Goal: Navigation & Orientation: Find specific page/section

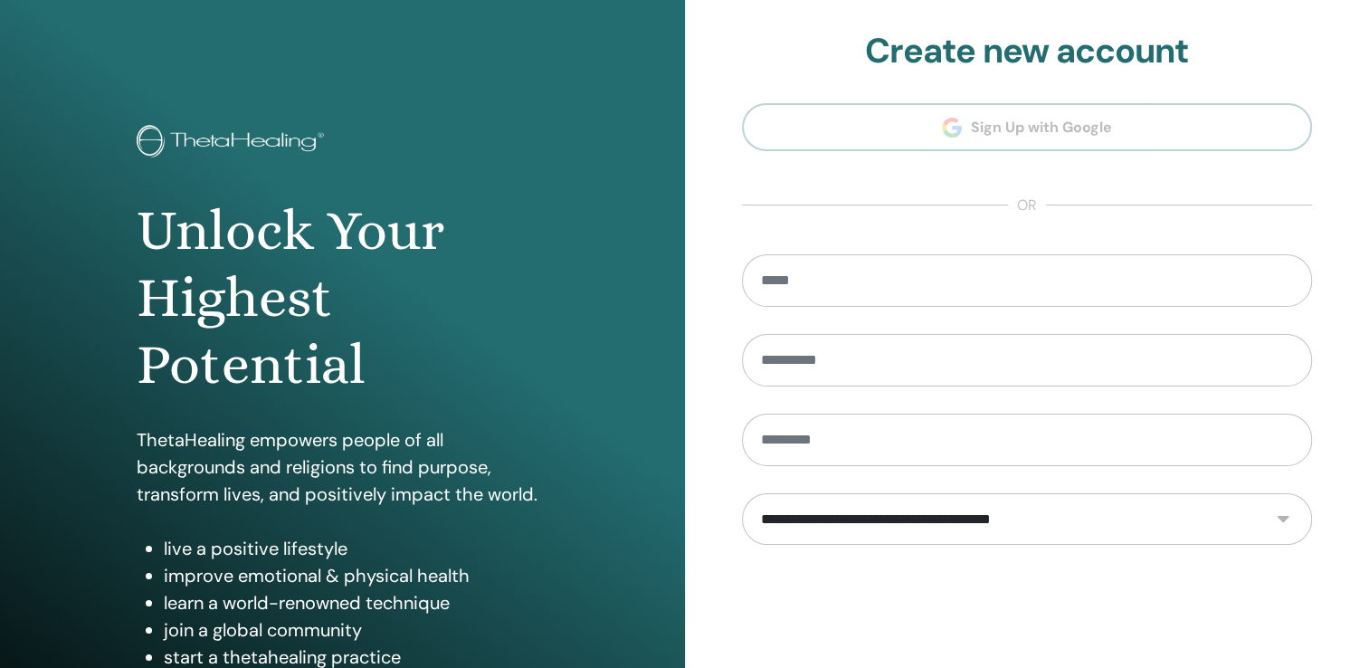
click at [930, 126] on section "**********" at bounding box center [1027, 409] width 571 height 757
click at [849, 125] on section "**********" at bounding box center [1027, 409] width 571 height 757
click at [913, 281] on input "email" at bounding box center [1027, 280] width 571 height 52
type input "**********"
type input "***"
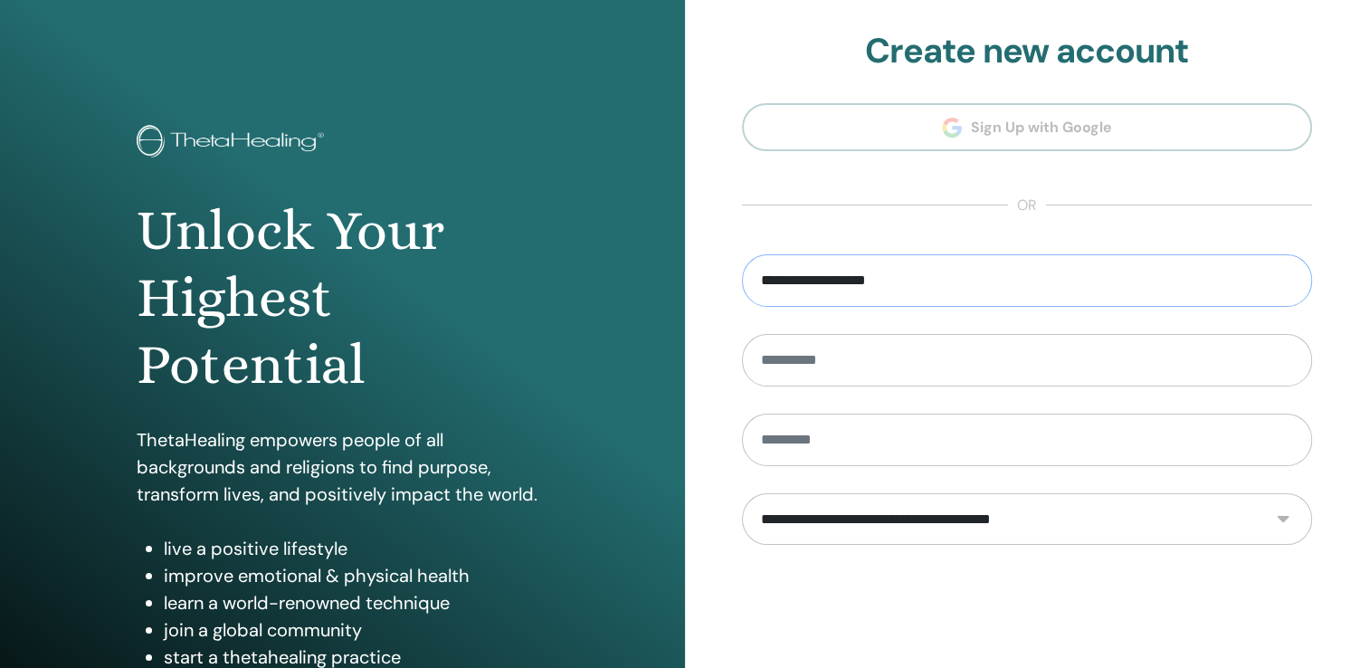
type input "****"
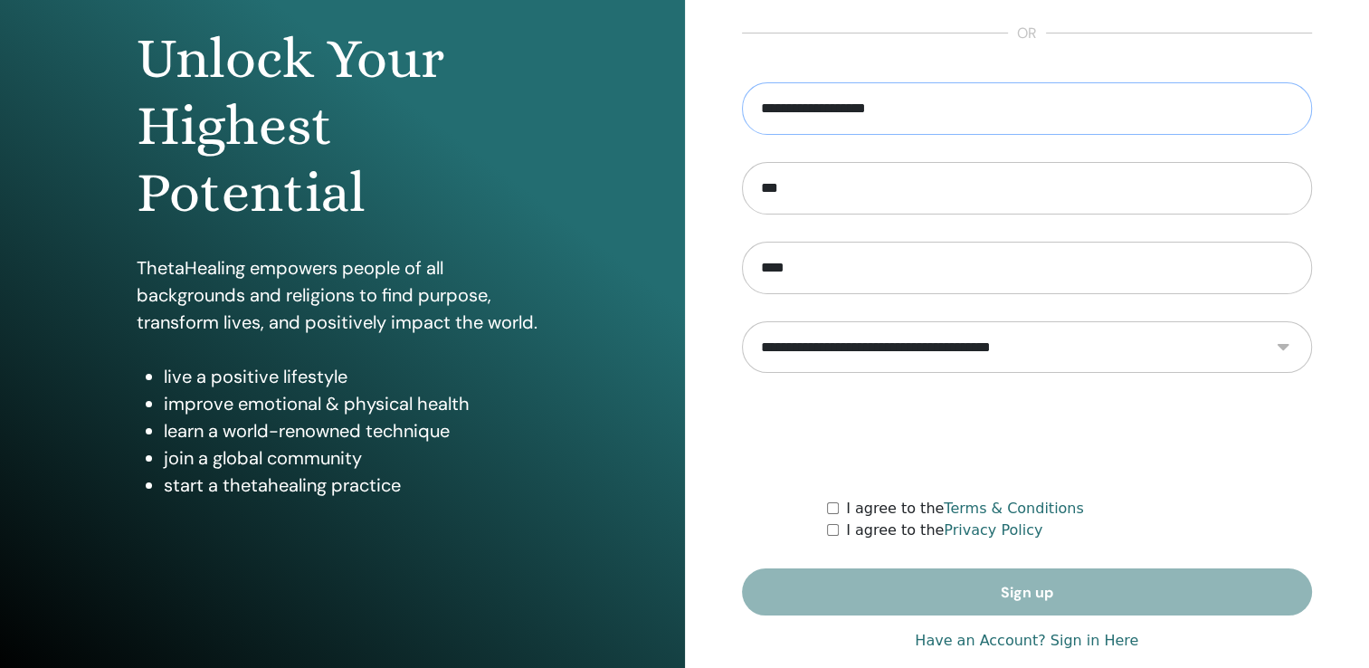
scroll to position [181, 0]
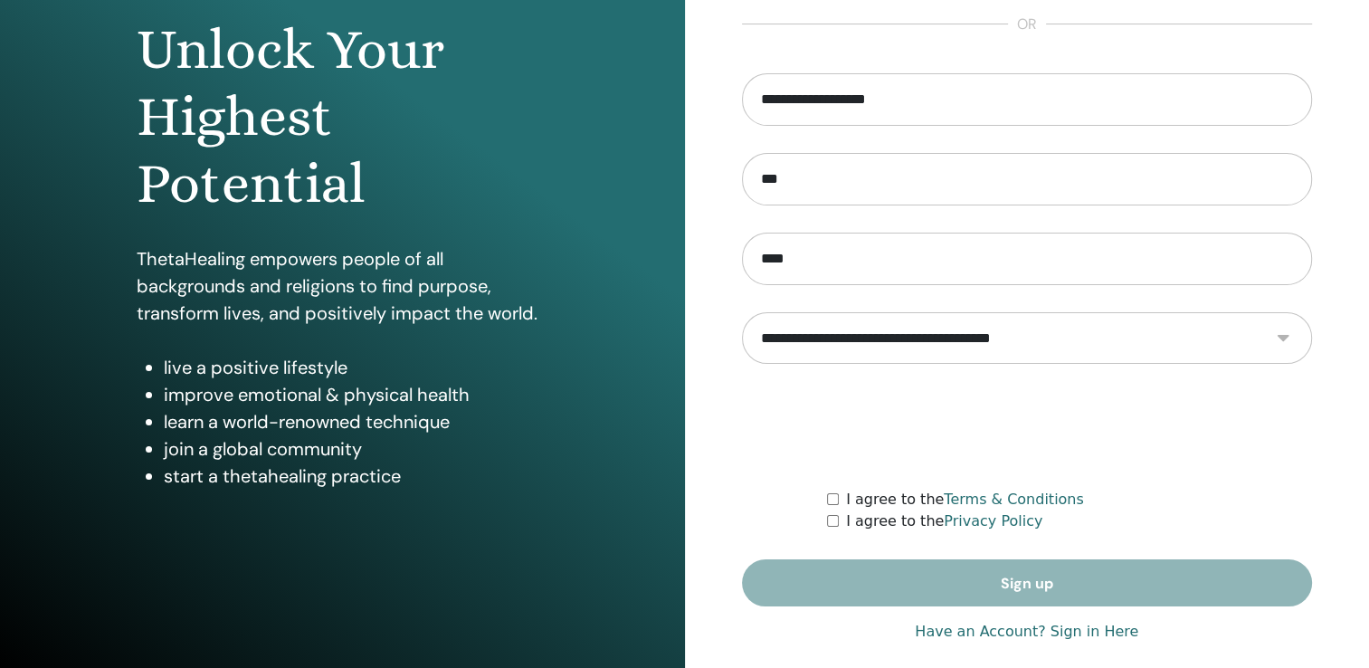
click at [1083, 581] on form "**********" at bounding box center [1027, 340] width 571 height 534
click at [1026, 577] on form "**********" at bounding box center [1027, 340] width 571 height 534
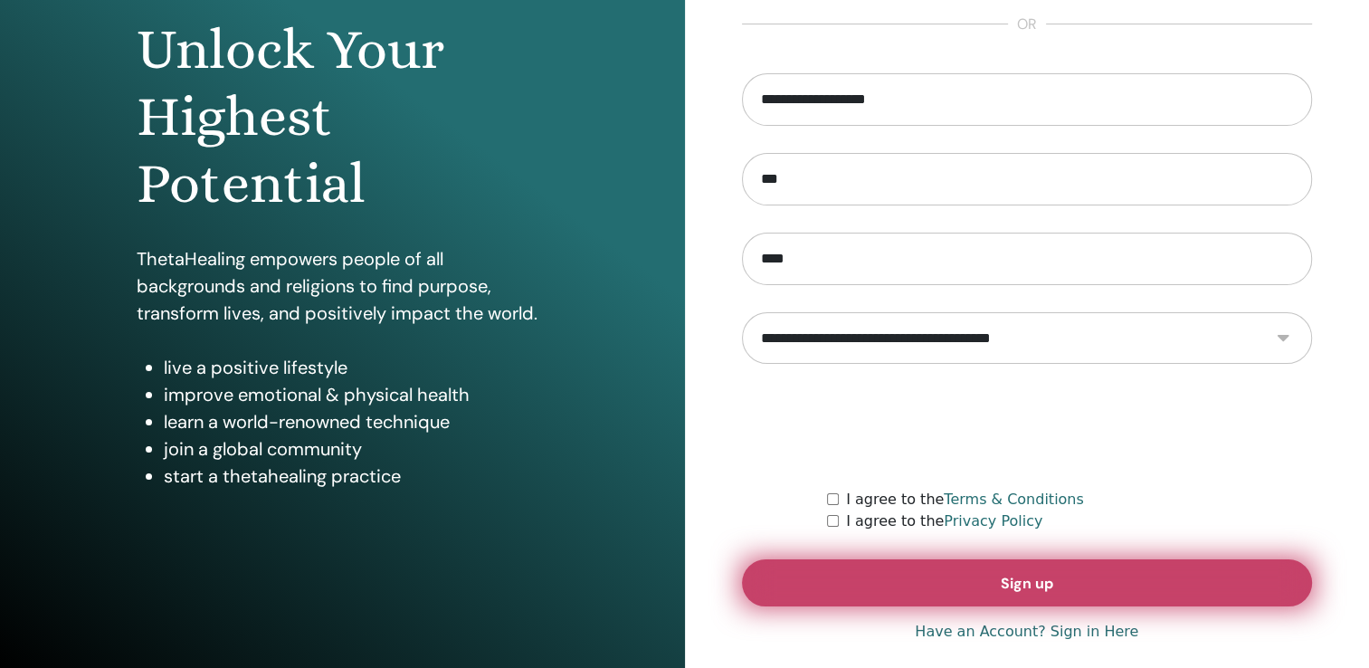
click at [959, 573] on button "Sign up" at bounding box center [1027, 582] width 571 height 47
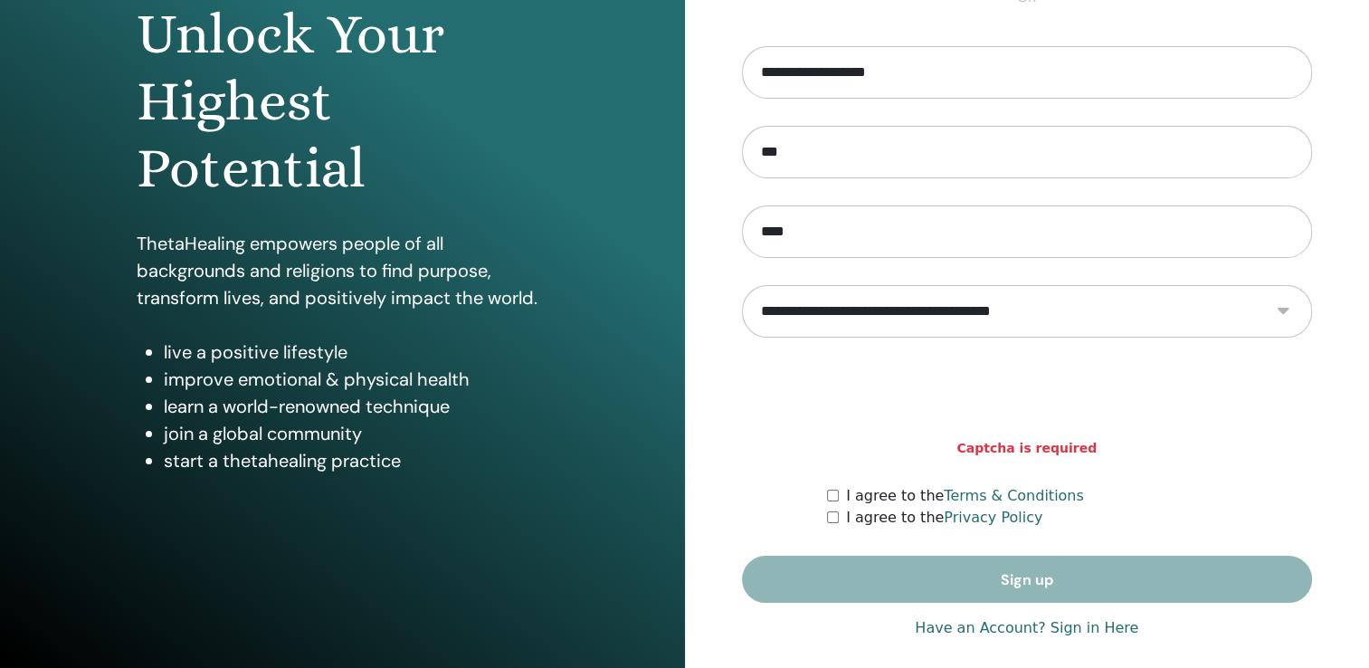
scroll to position [200, 0]
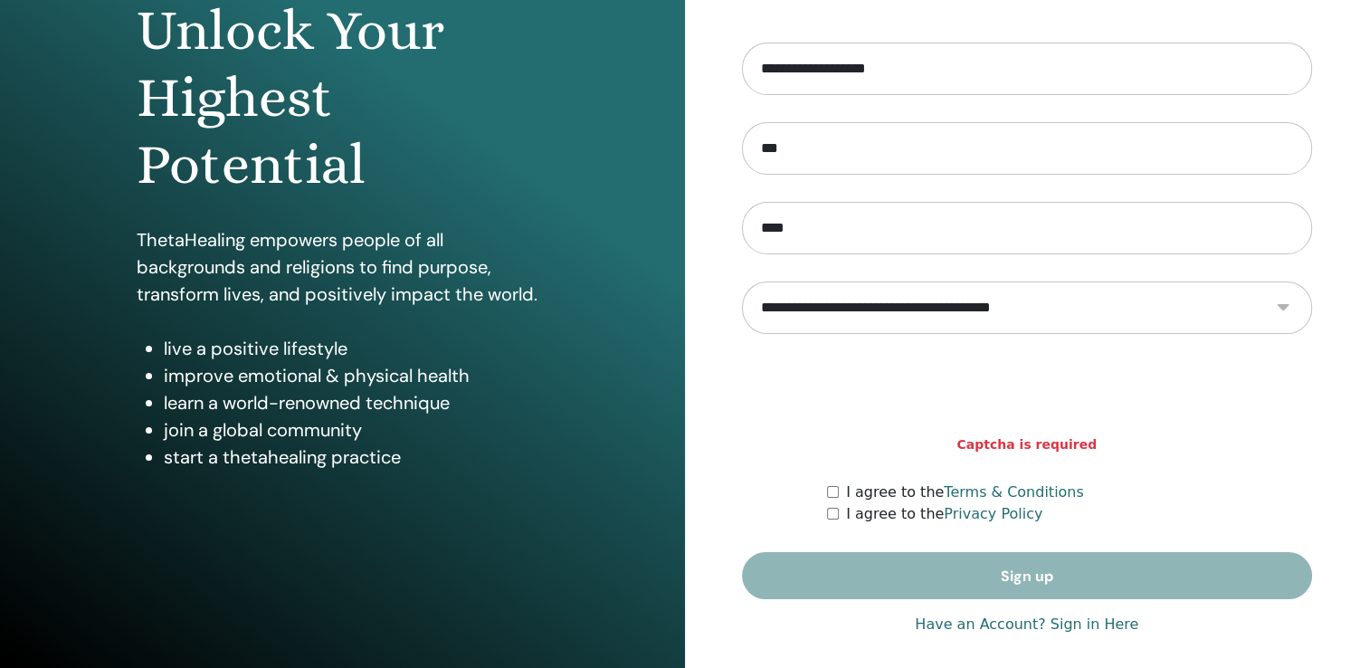
click at [1102, 623] on link "Have an Account? Sign in Here" at bounding box center [1027, 625] width 224 height 22
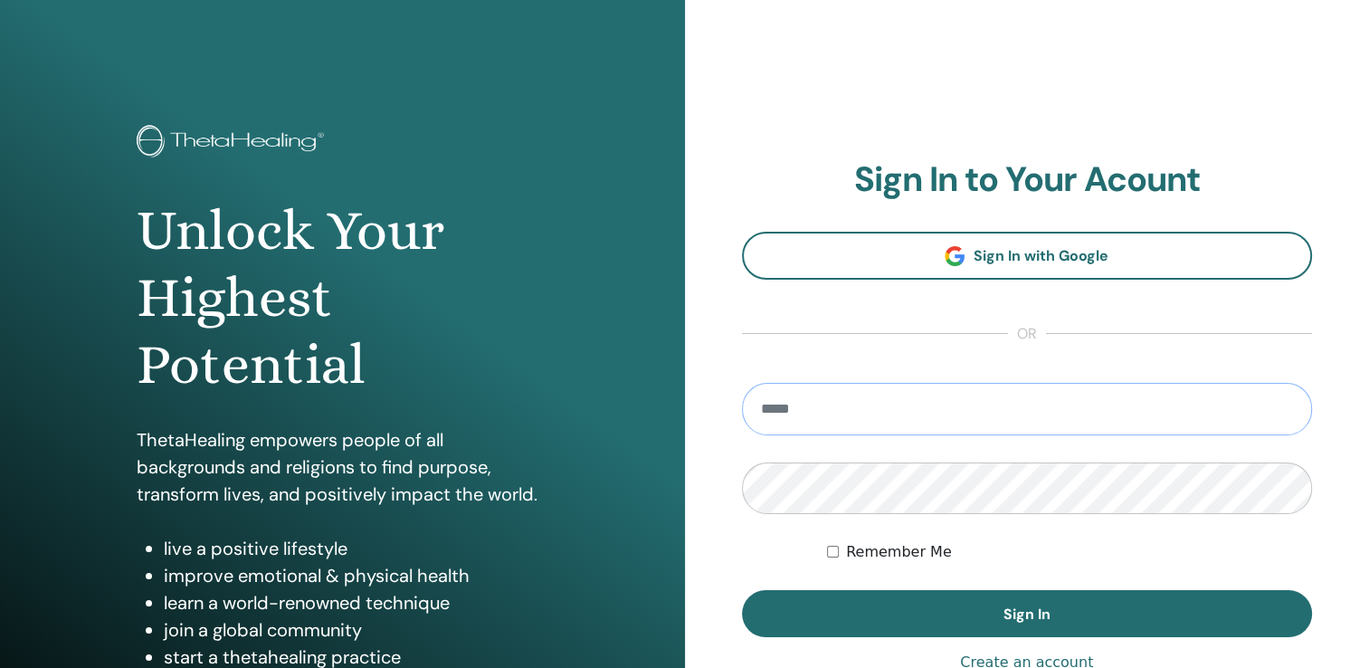
click at [917, 404] on input "email" at bounding box center [1027, 409] width 571 height 52
click at [902, 415] on input "email" at bounding box center [1027, 409] width 571 height 52
type input "**********"
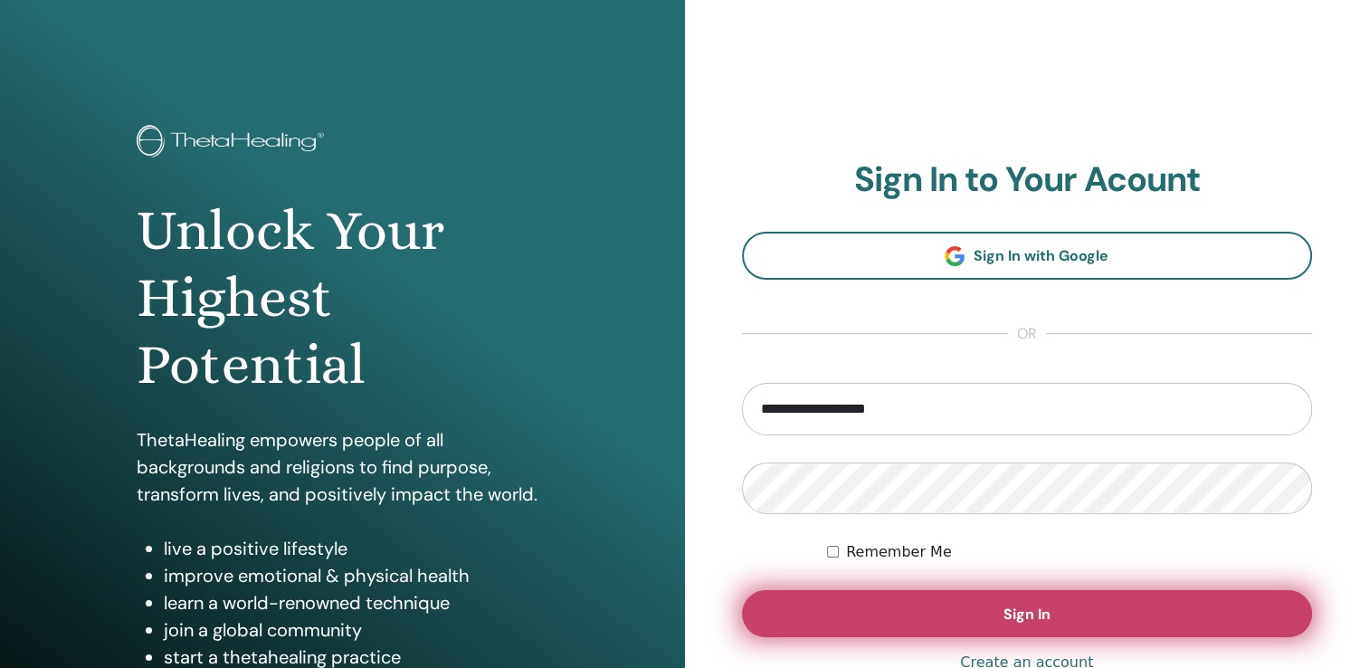
click at [1020, 618] on span "Sign In" at bounding box center [1027, 614] width 47 height 19
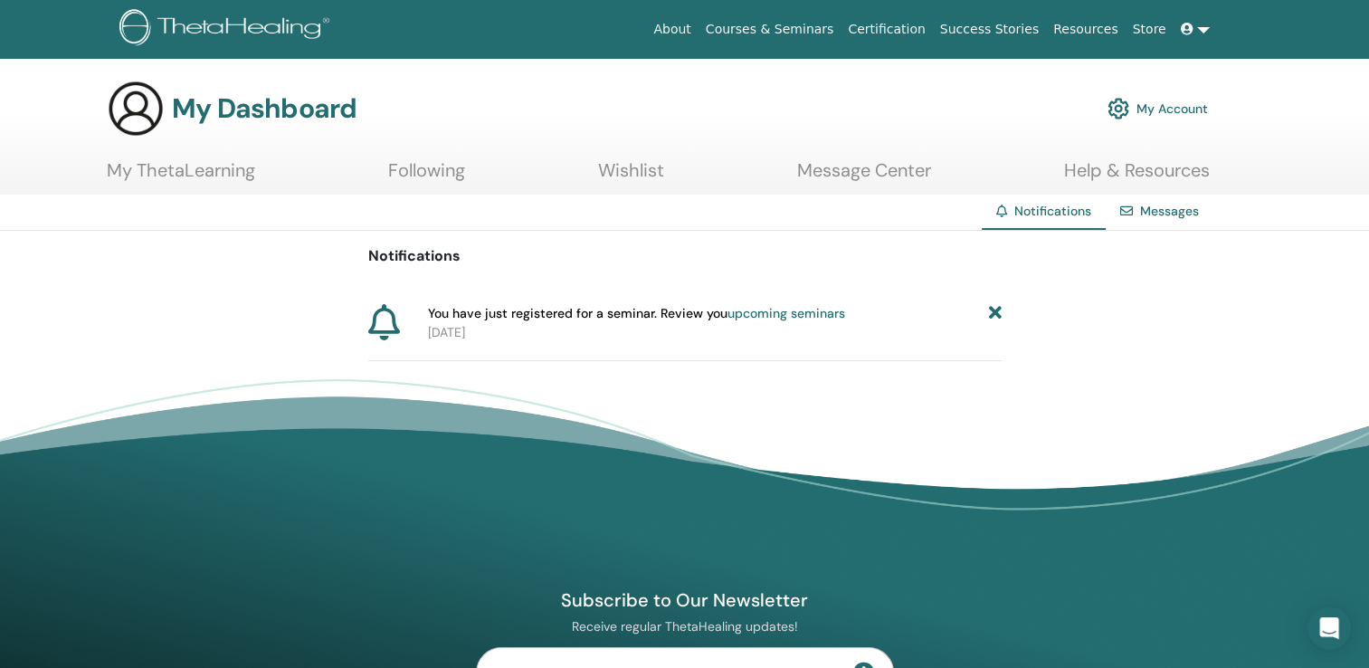
click at [768, 314] on link "upcoming seminars" at bounding box center [787, 313] width 118 height 16
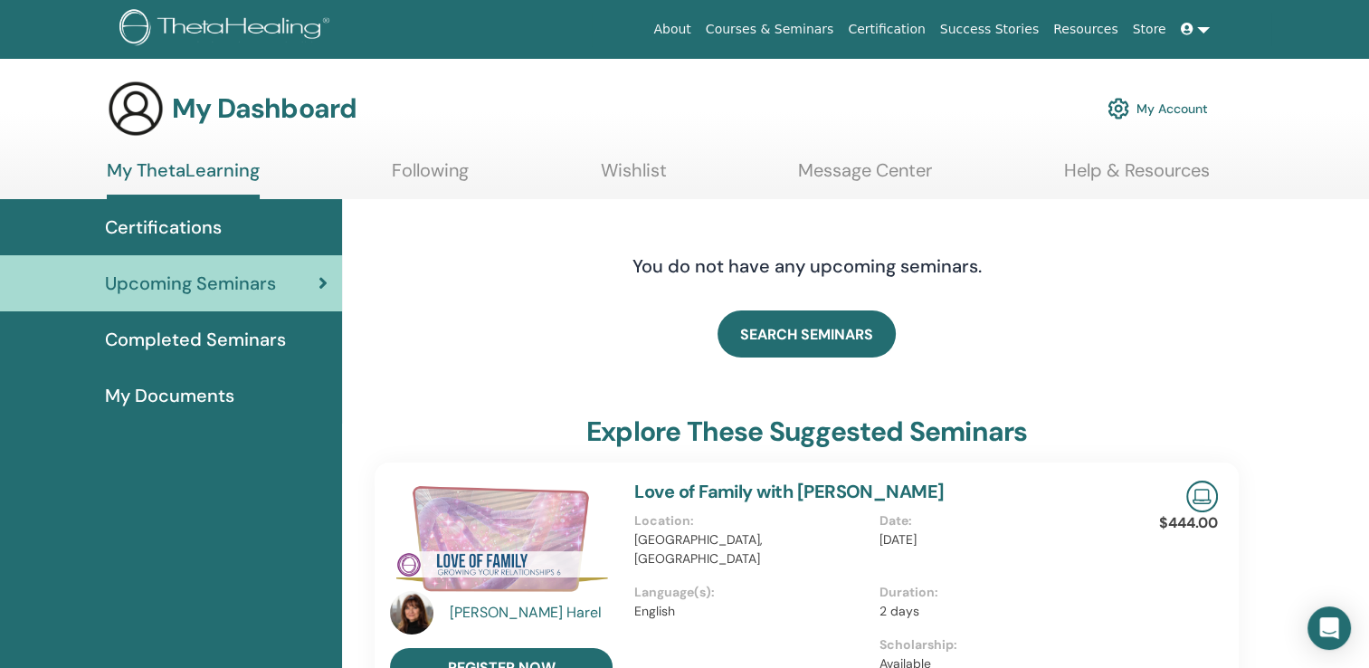
click at [181, 224] on span "Certifications" at bounding box center [163, 227] width 117 height 27
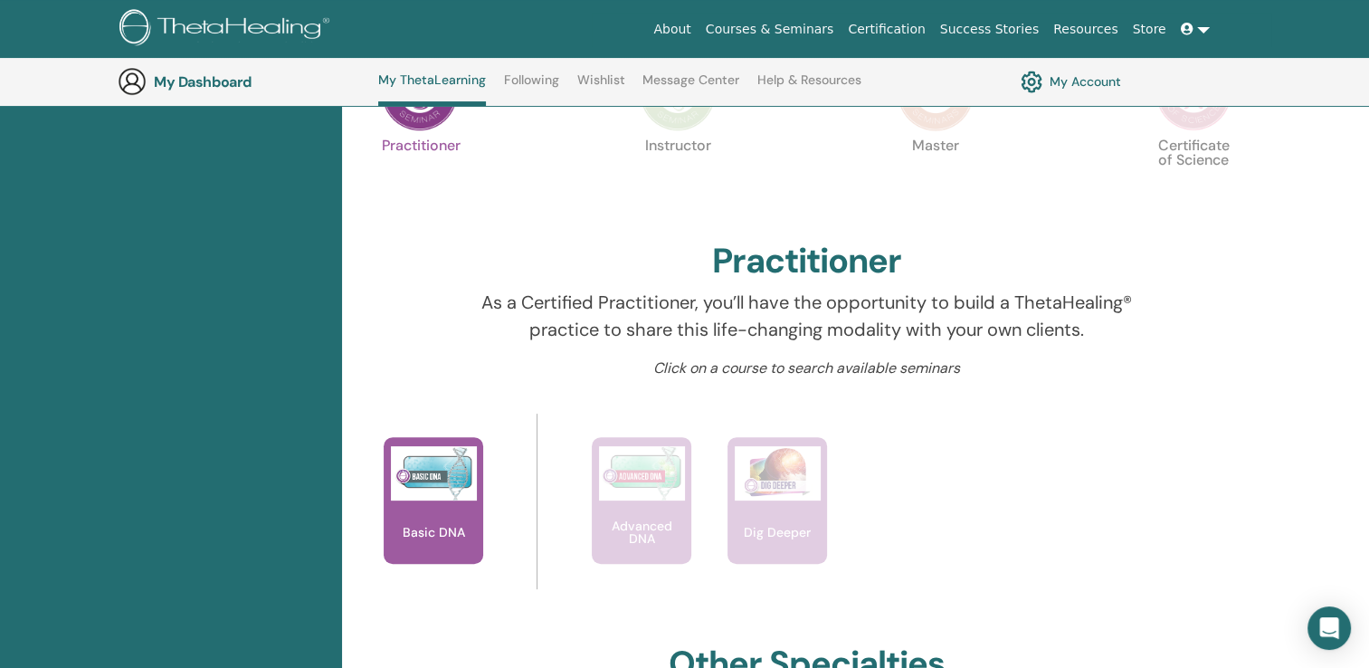
scroll to position [409, 0]
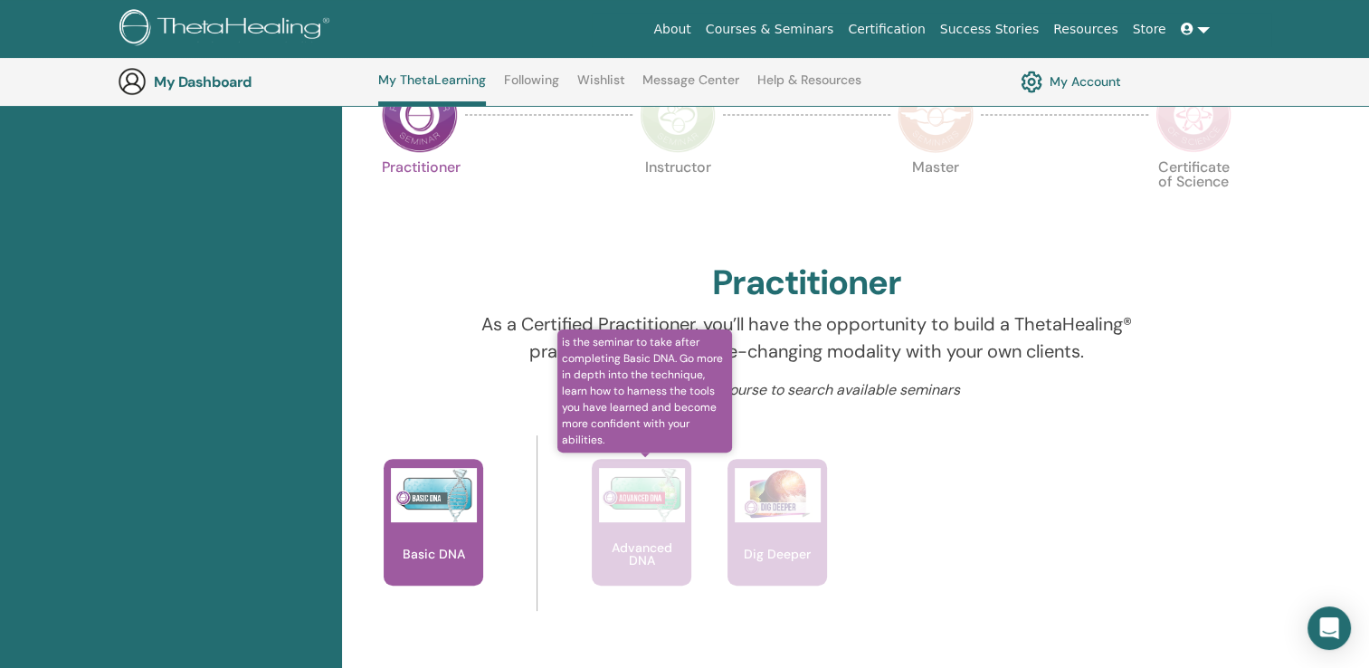
click at [666, 541] on p "Advanced DNA" at bounding box center [642, 553] width 100 height 25
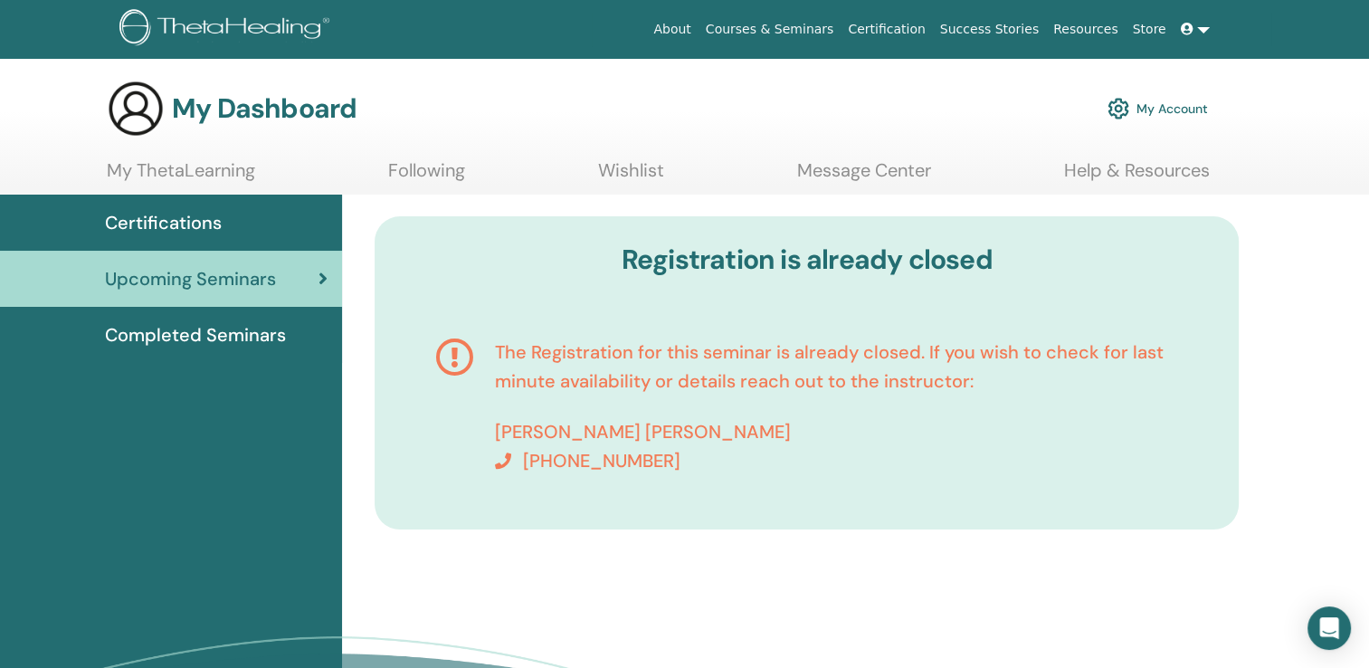
click at [217, 223] on span "Certifications" at bounding box center [163, 222] width 117 height 27
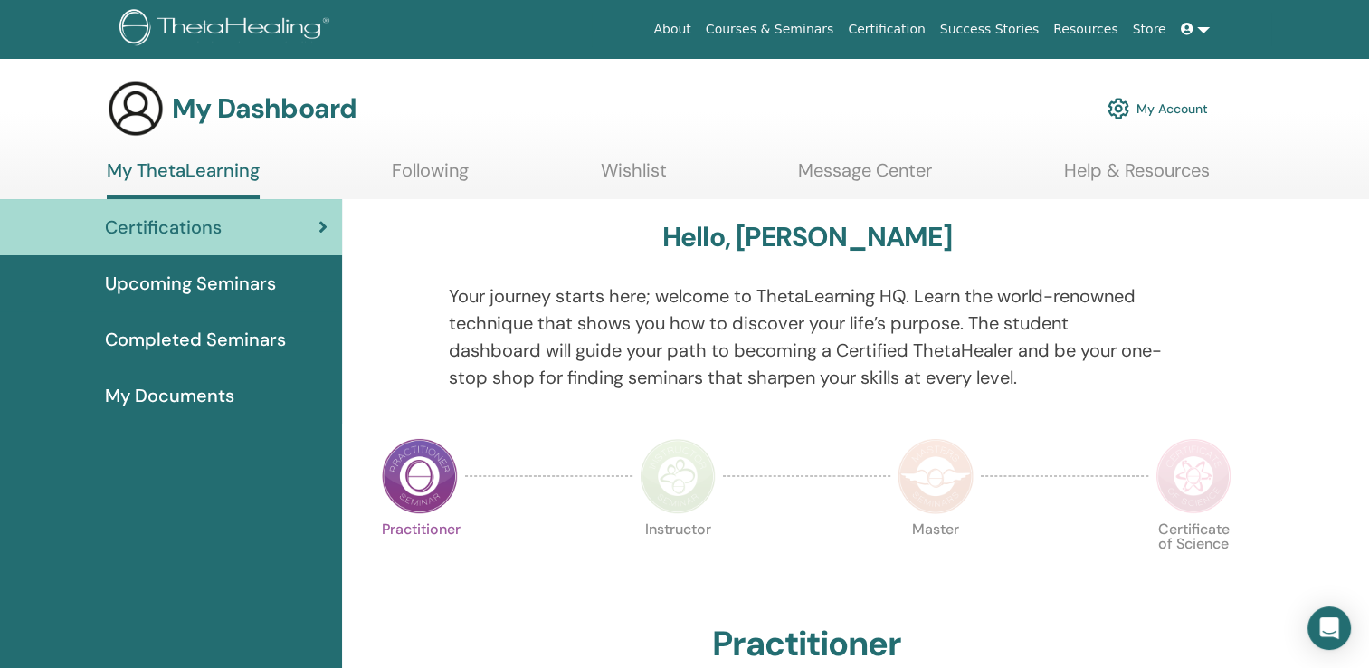
click at [435, 172] on link "Following" at bounding box center [430, 176] width 77 height 35
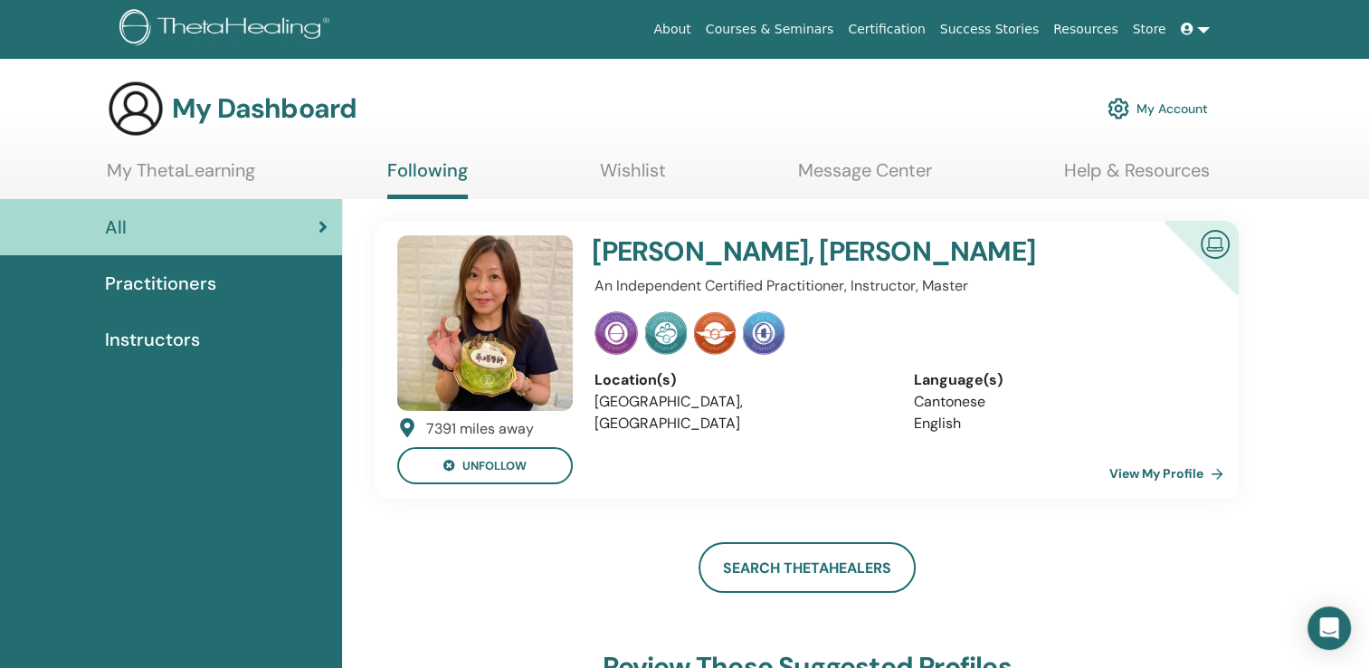
click at [1129, 471] on link "View My Profile" at bounding box center [1170, 473] width 121 height 36
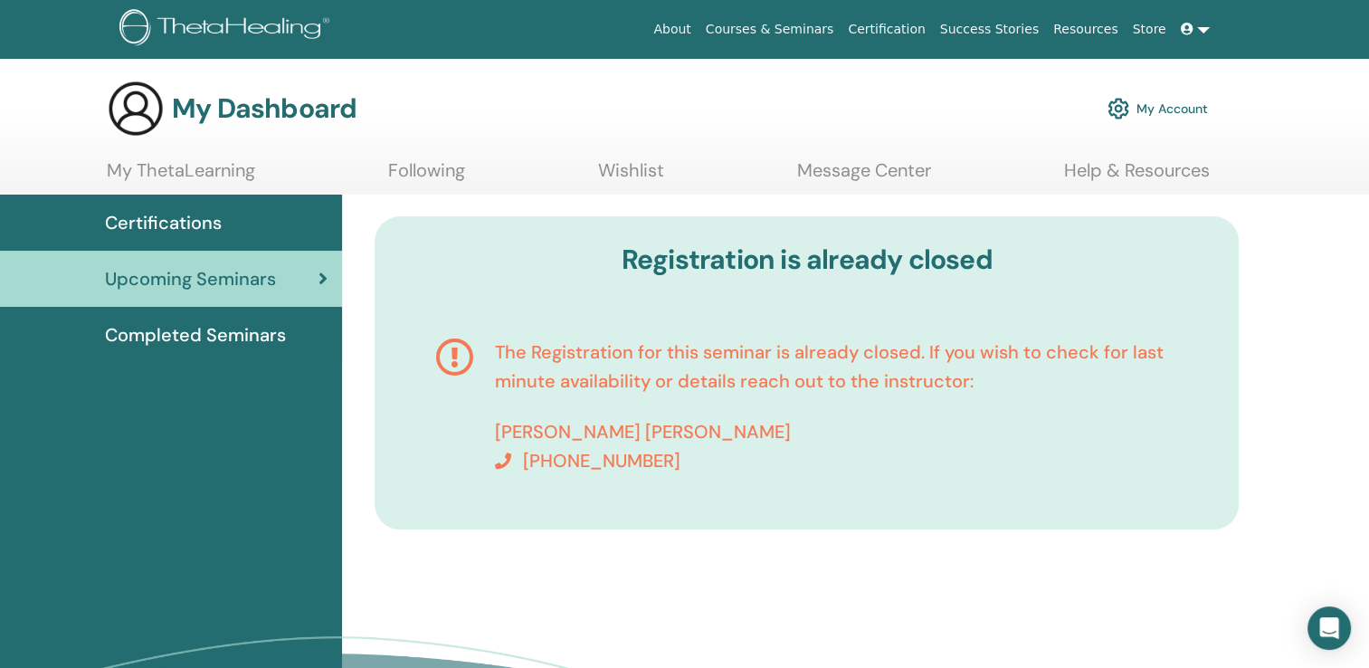
click at [186, 338] on span "Completed Seminars" at bounding box center [195, 334] width 181 height 27
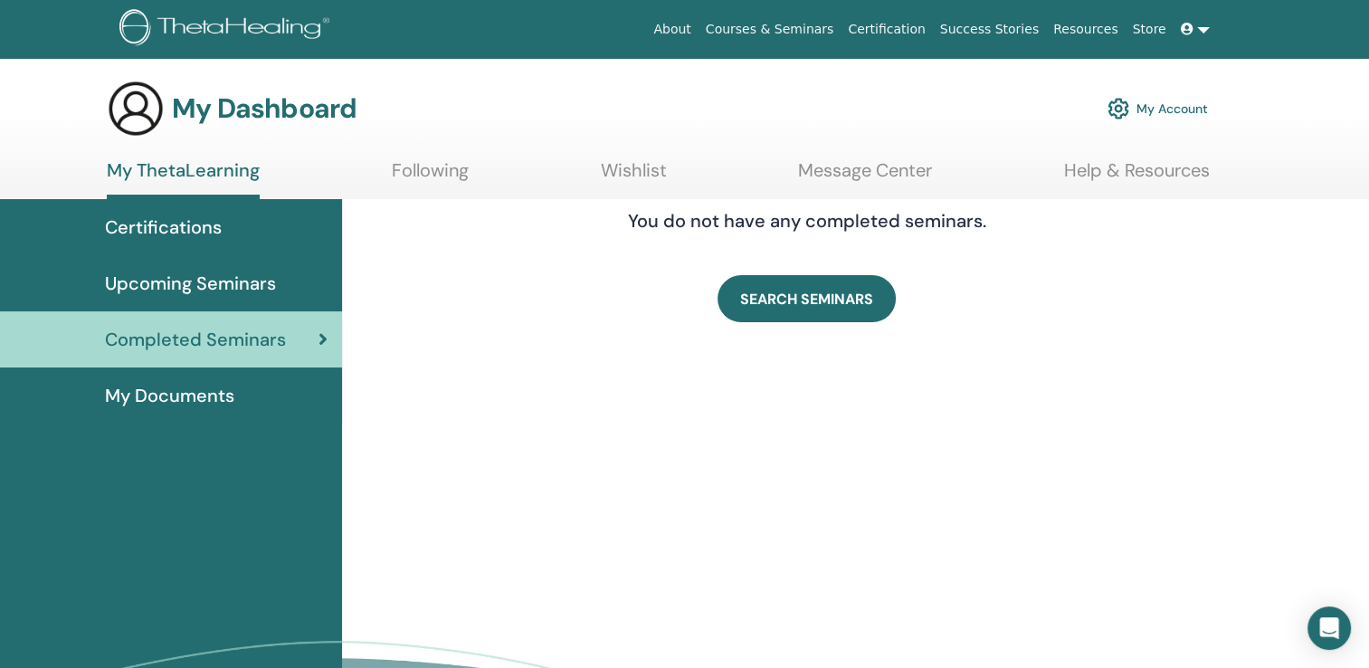
click at [222, 233] on div "Certifications" at bounding box center [170, 227] width 313 height 27
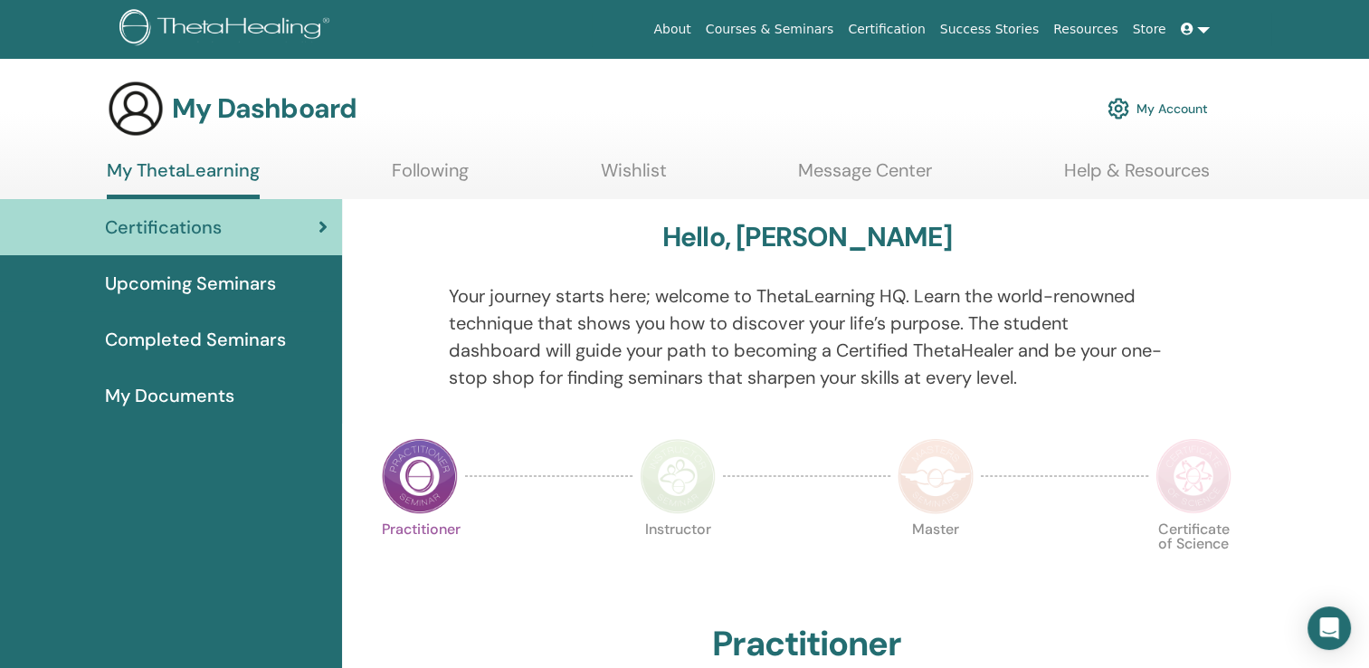
click at [909, 31] on link "Certification" at bounding box center [886, 29] width 91 height 33
click at [1180, 110] on link "My Account" at bounding box center [1158, 109] width 100 height 40
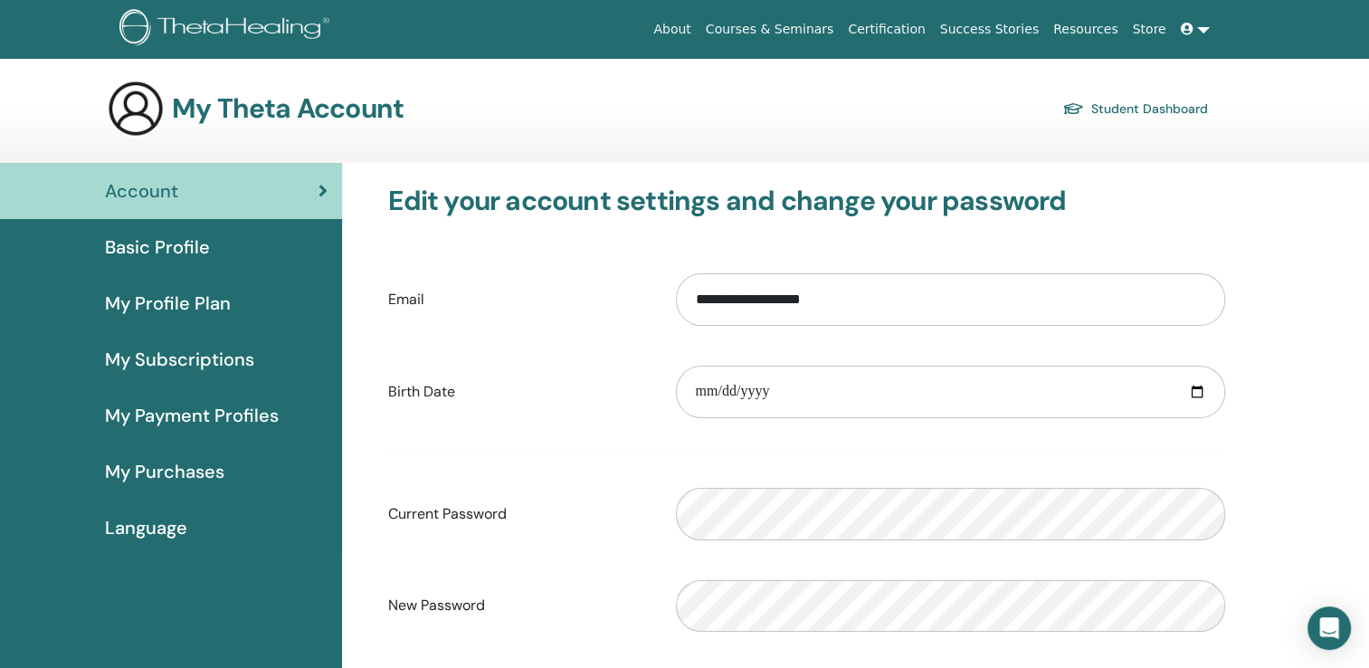
click at [204, 361] on span "My Subscriptions" at bounding box center [179, 359] width 149 height 27
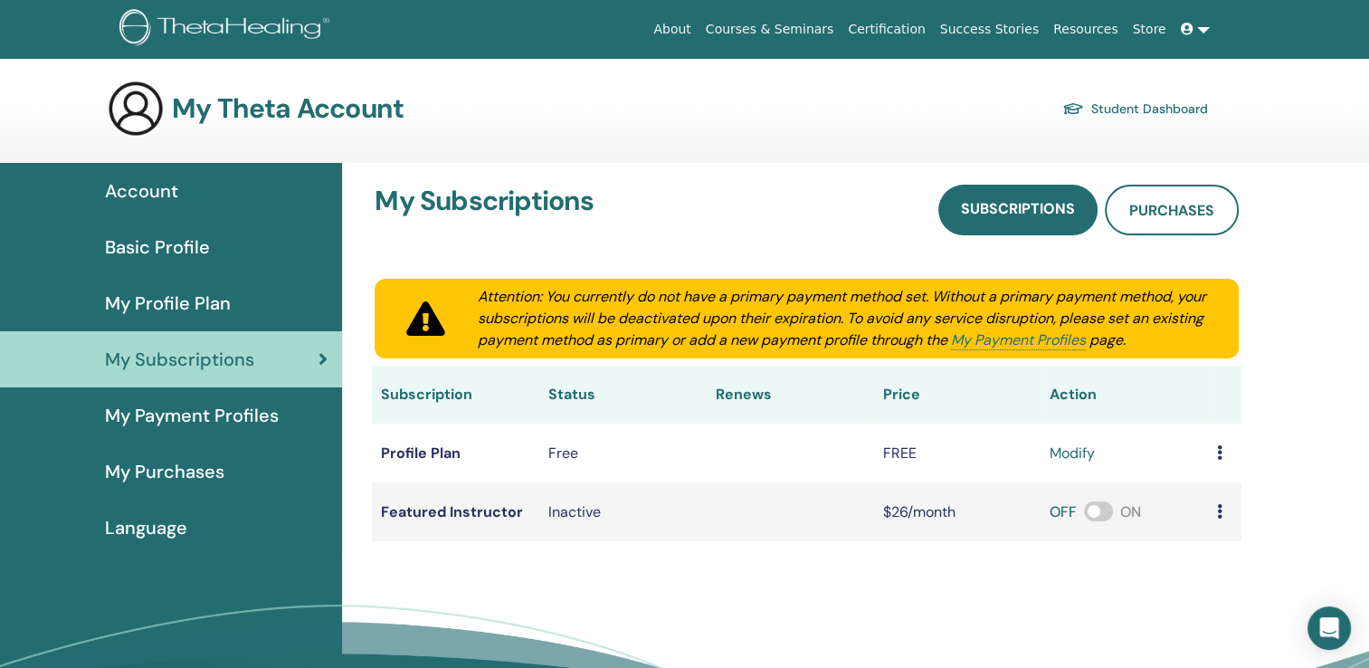
click at [194, 474] on span "My Purchases" at bounding box center [164, 471] width 119 height 27
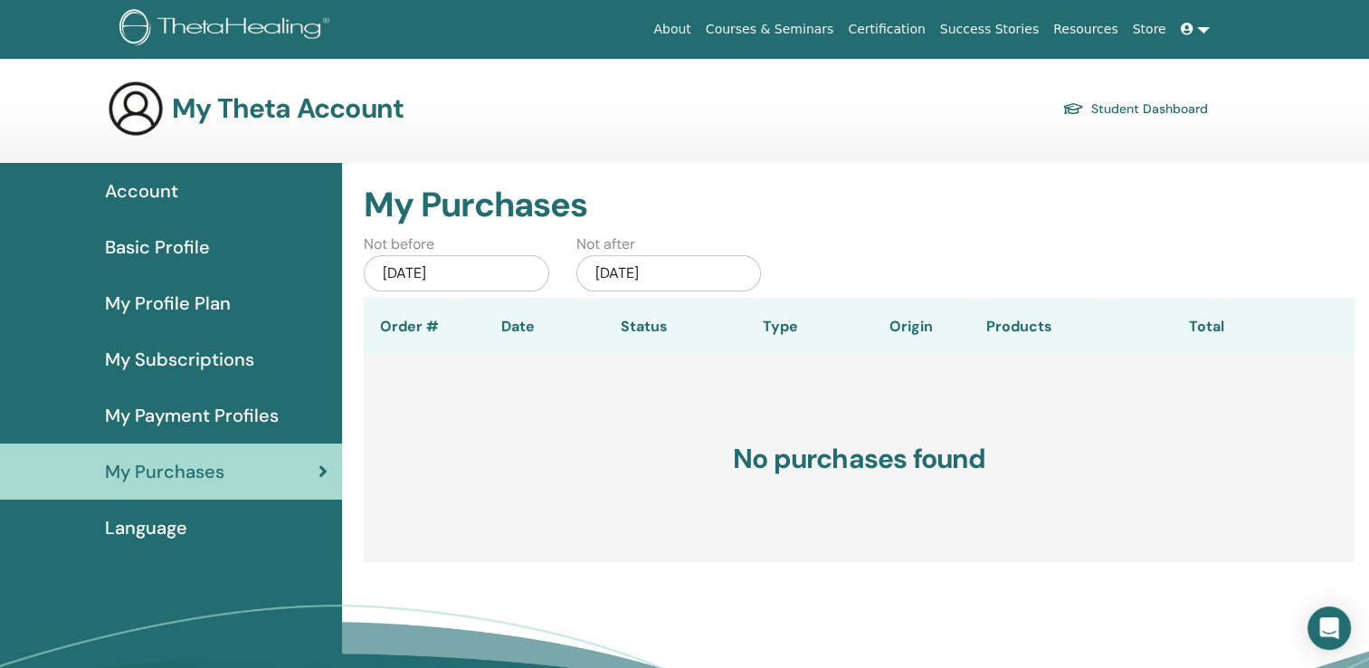
click at [193, 253] on span "Basic Profile" at bounding box center [157, 247] width 105 height 27
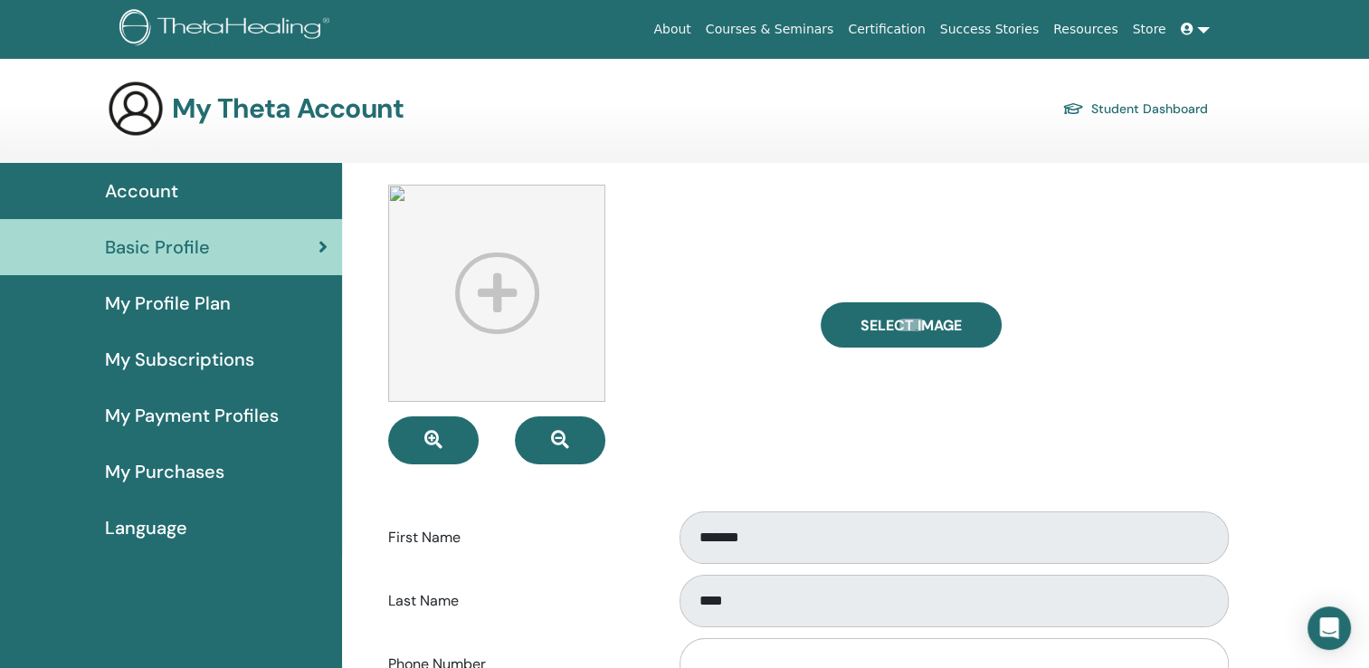
click at [141, 186] on span "Account" at bounding box center [141, 190] width 73 height 27
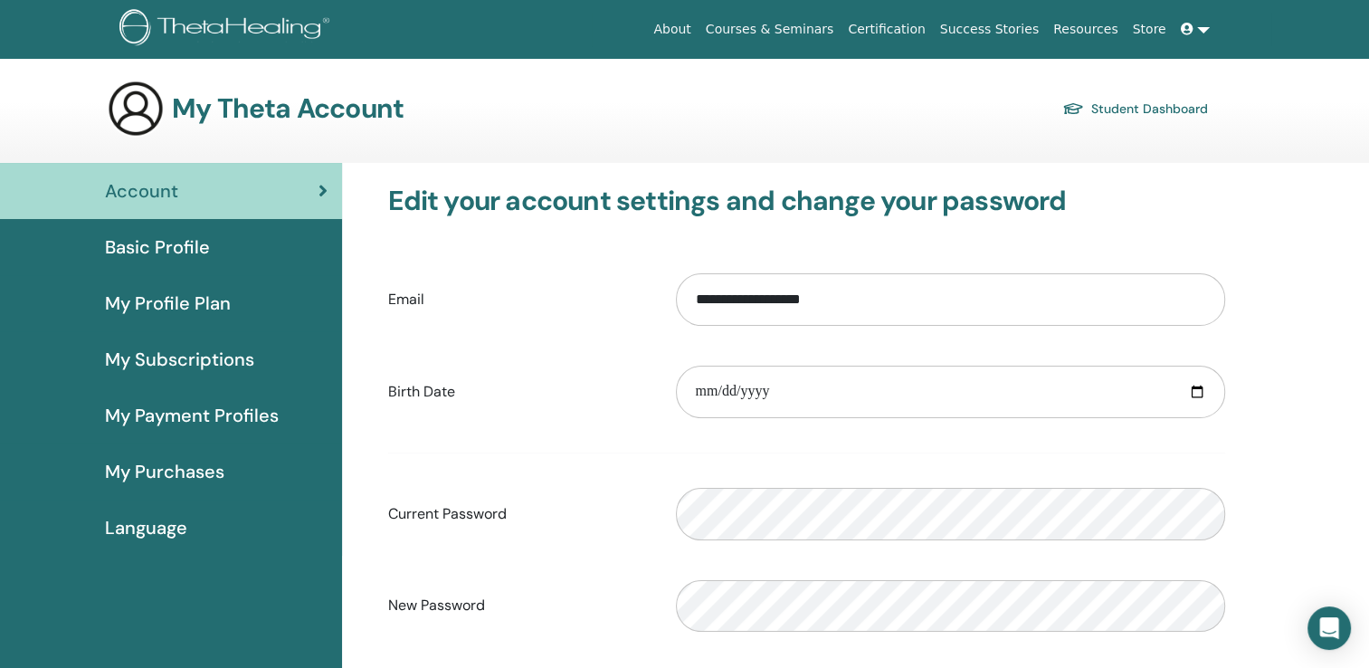
click at [132, 111] on img at bounding box center [136, 109] width 58 height 58
click at [289, 113] on h3 "My Theta Account" at bounding box center [288, 108] width 232 height 33
click at [1208, 30] on link at bounding box center [1195, 29] width 43 height 33
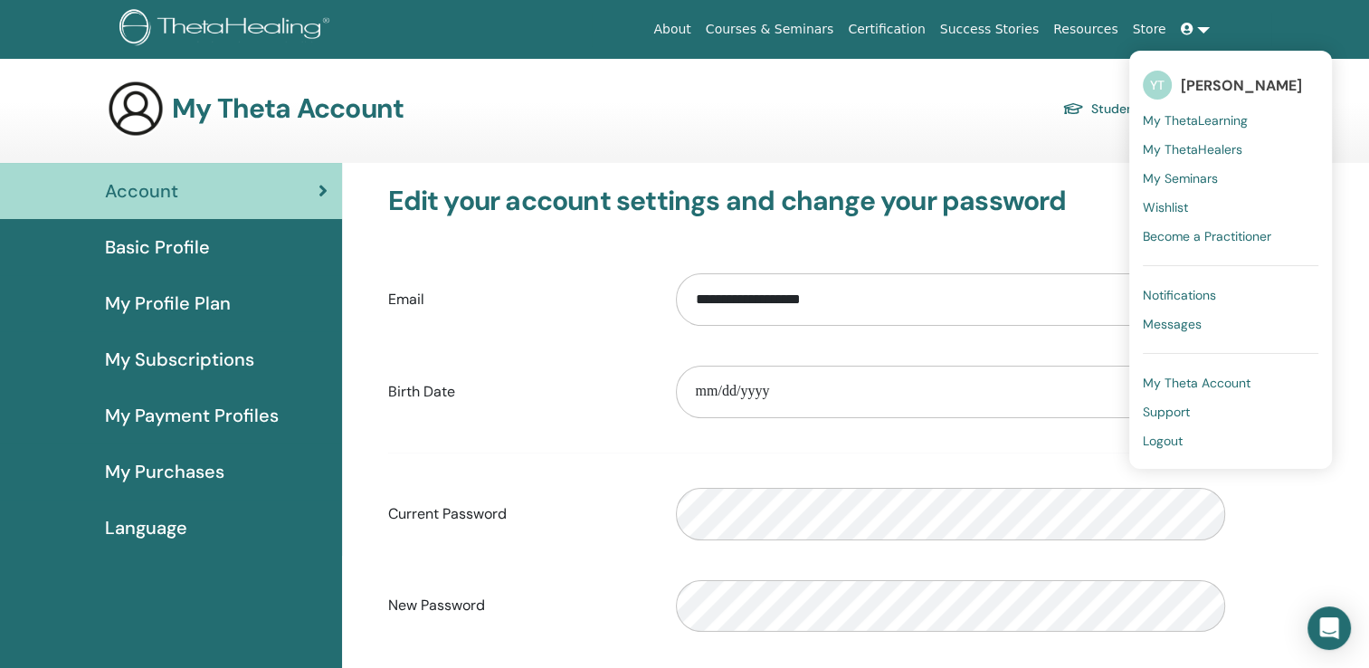
click at [1208, 177] on span "My Seminars" at bounding box center [1180, 178] width 75 height 16
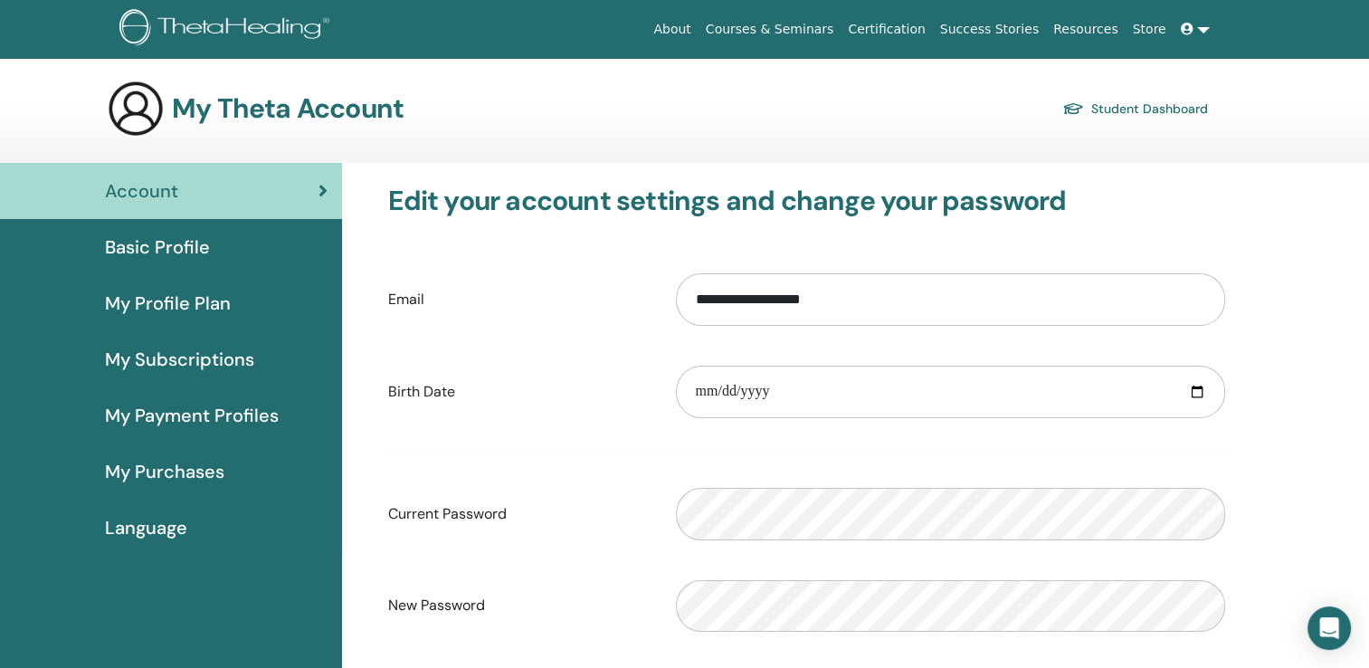
click at [1208, 177] on div "**********" at bounding box center [807, 491] width 908 height 657
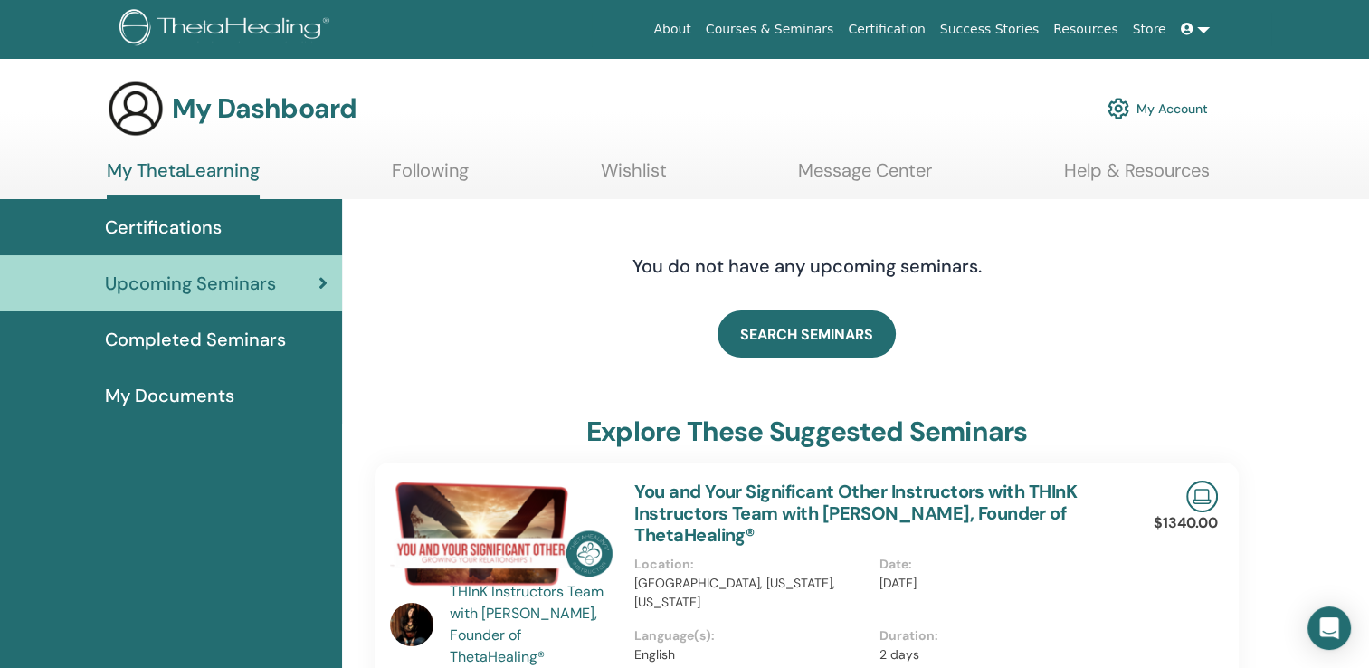
click at [163, 230] on span "Certifications" at bounding box center [163, 227] width 117 height 27
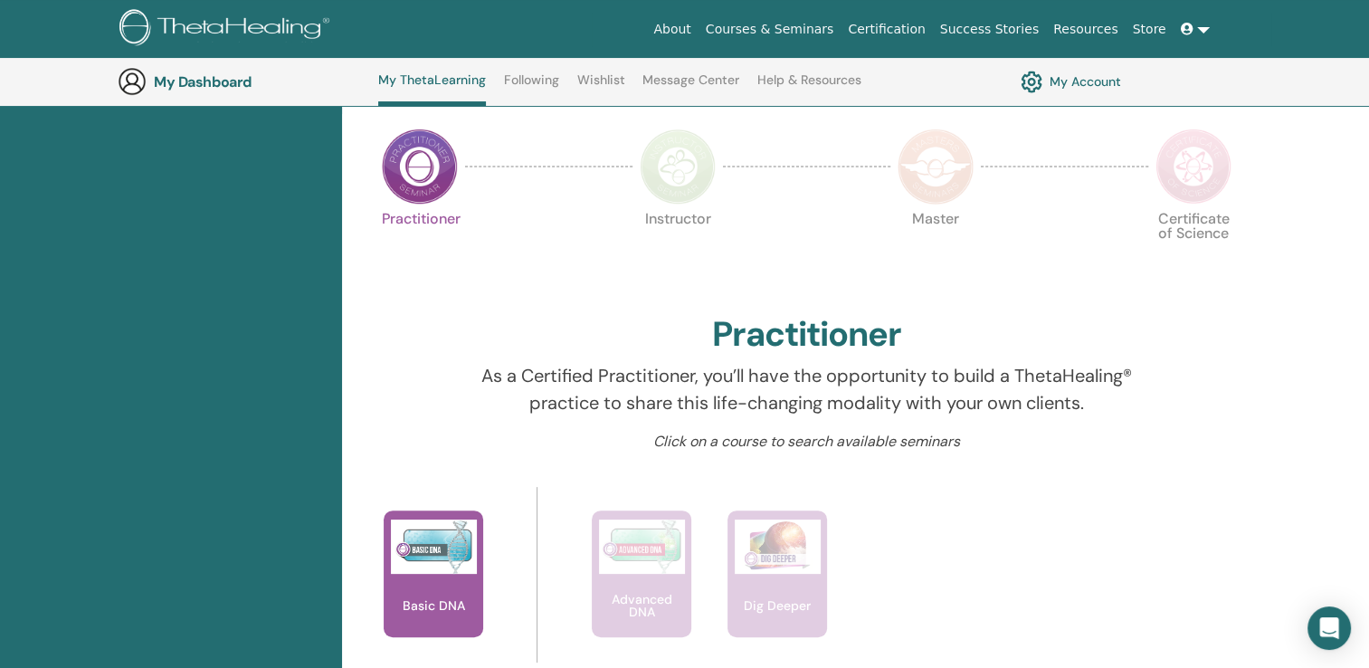
scroll to position [409, 0]
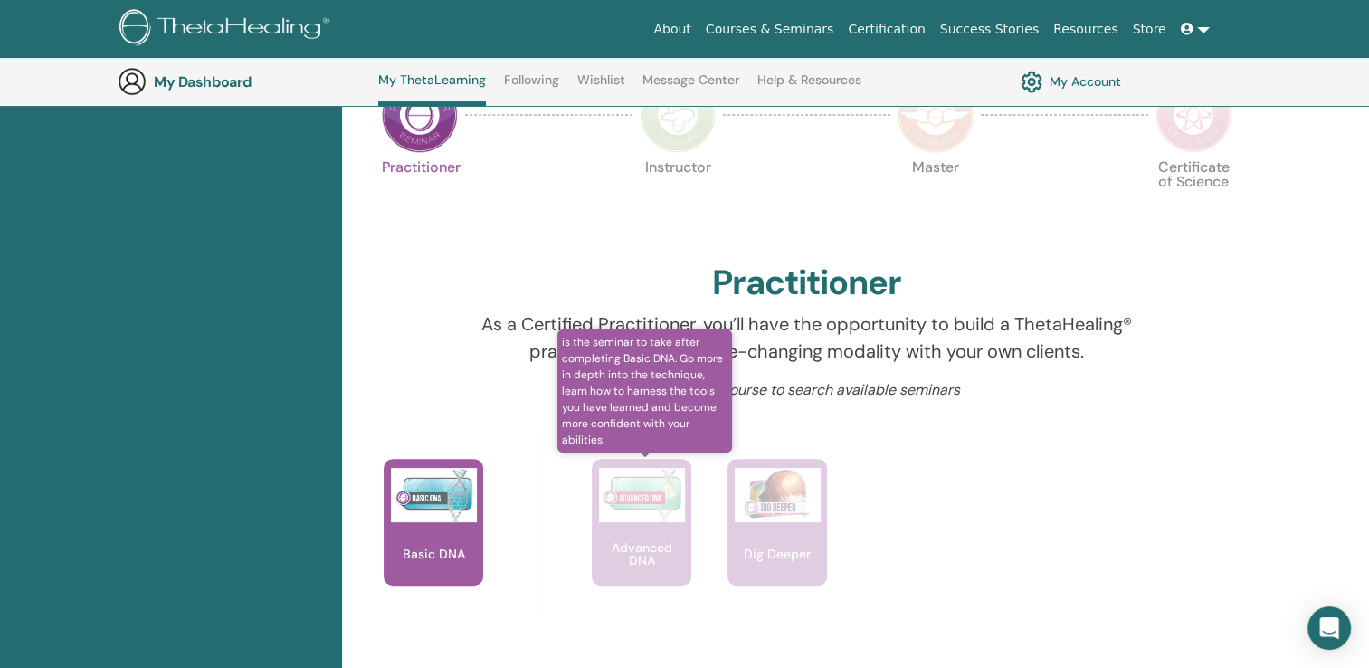
click at [667, 530] on div "Advanced DNA" at bounding box center [642, 522] width 100 height 127
click at [657, 512] on img at bounding box center [642, 495] width 86 height 54
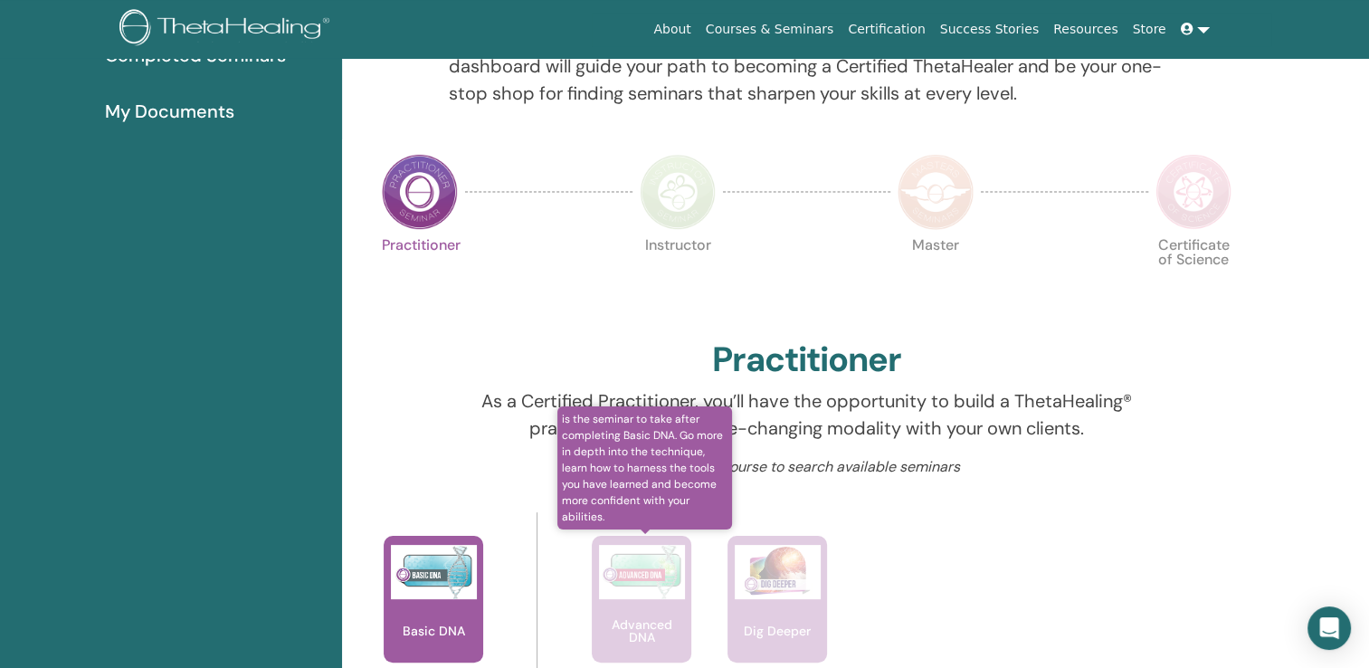
scroll to position [0, 0]
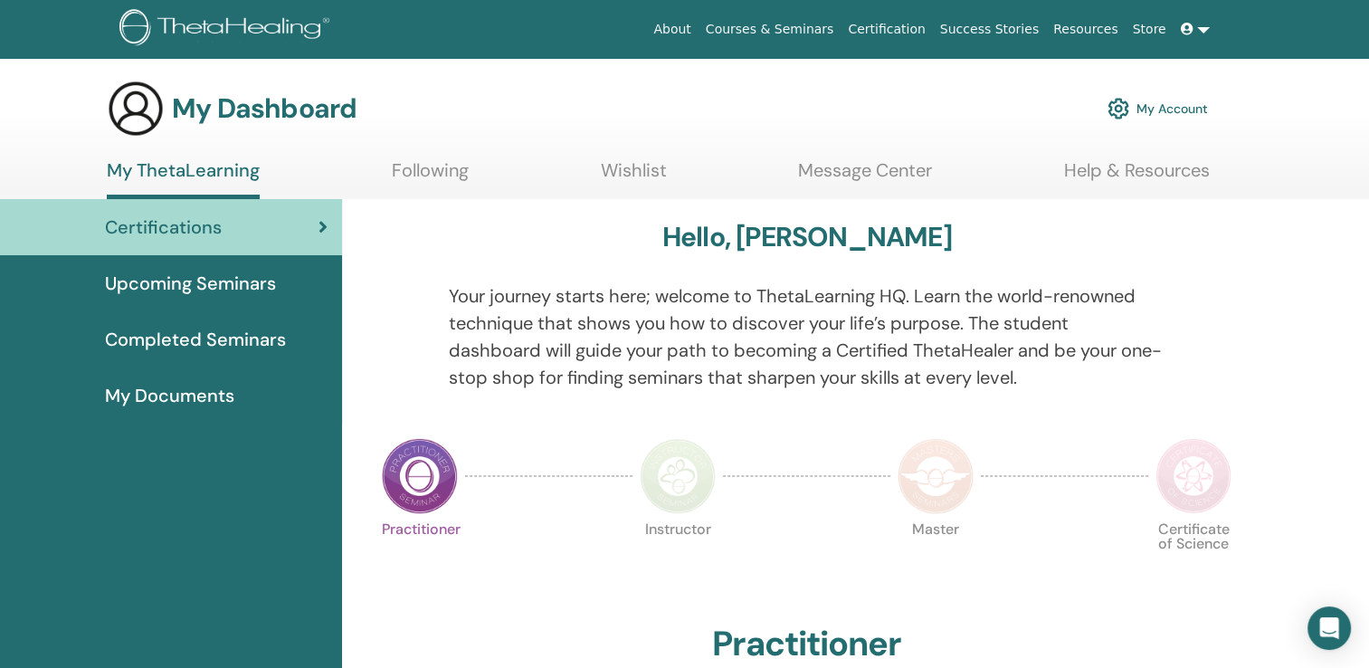
click at [688, 483] on img at bounding box center [678, 476] width 76 height 76
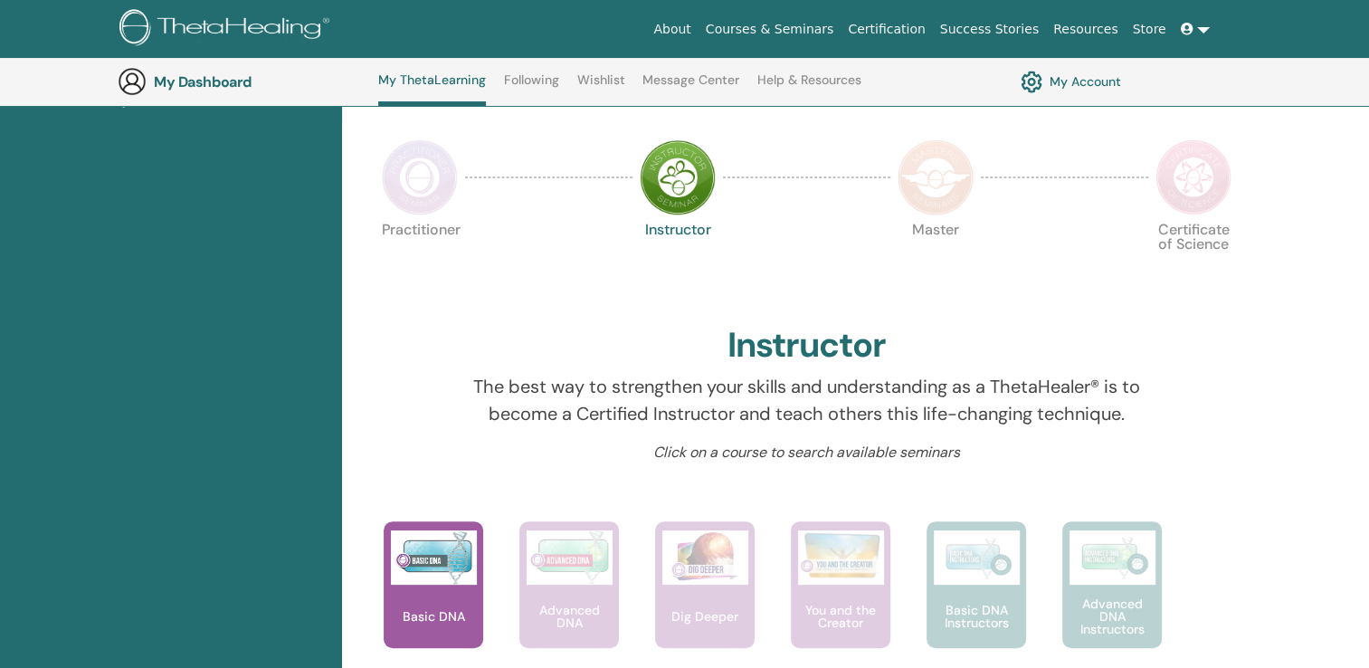
scroll to position [319, 0]
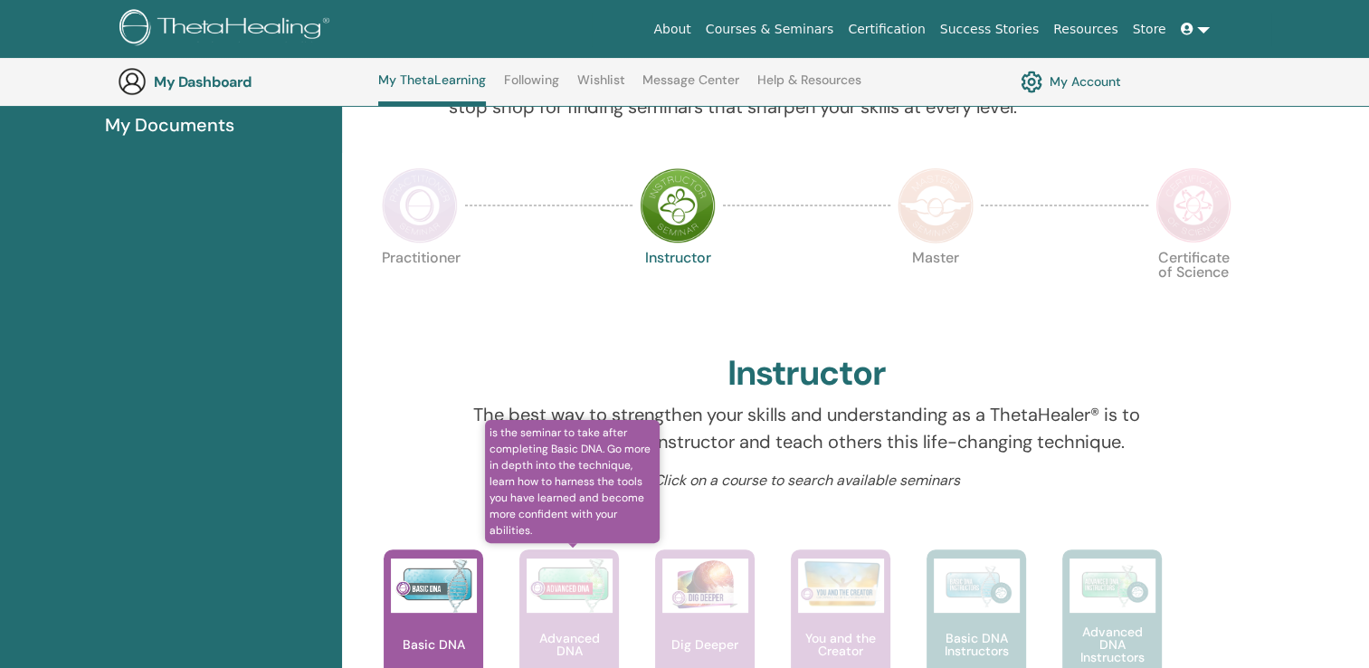
click at [592, 642] on p "Advanced DNA" at bounding box center [570, 644] width 100 height 25
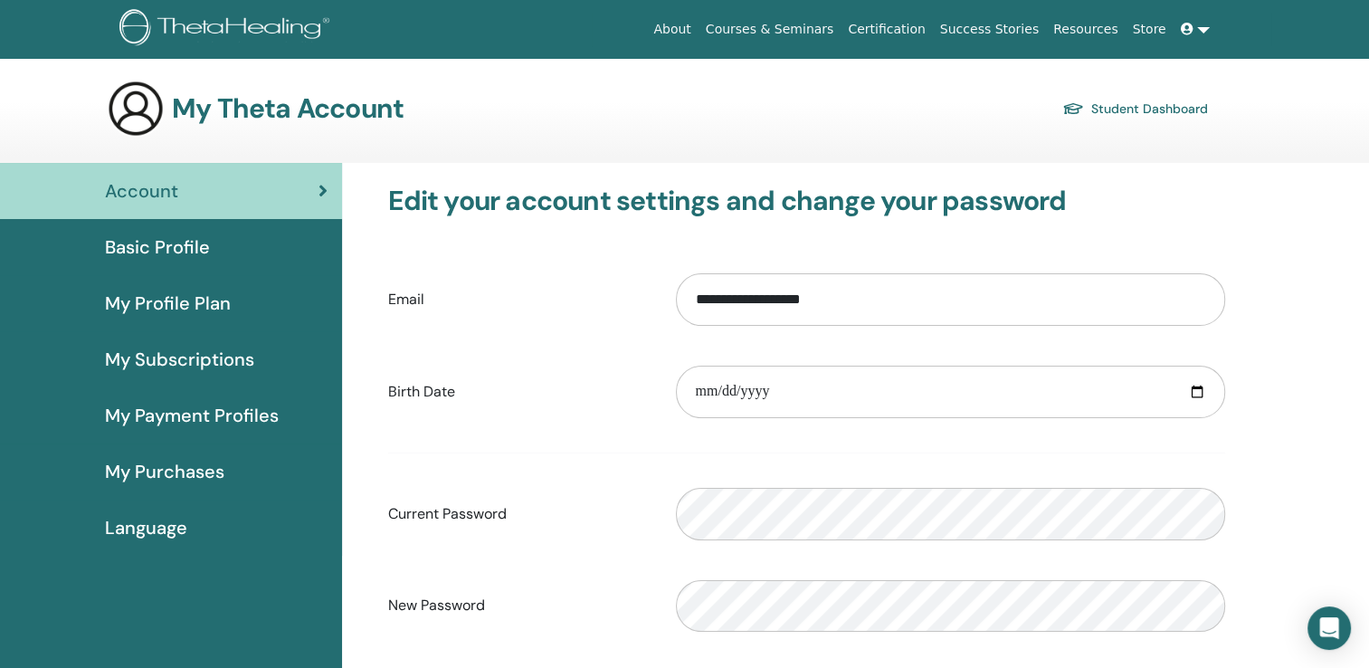
click at [1128, 110] on link "Student Dashboard" at bounding box center [1136, 108] width 146 height 25
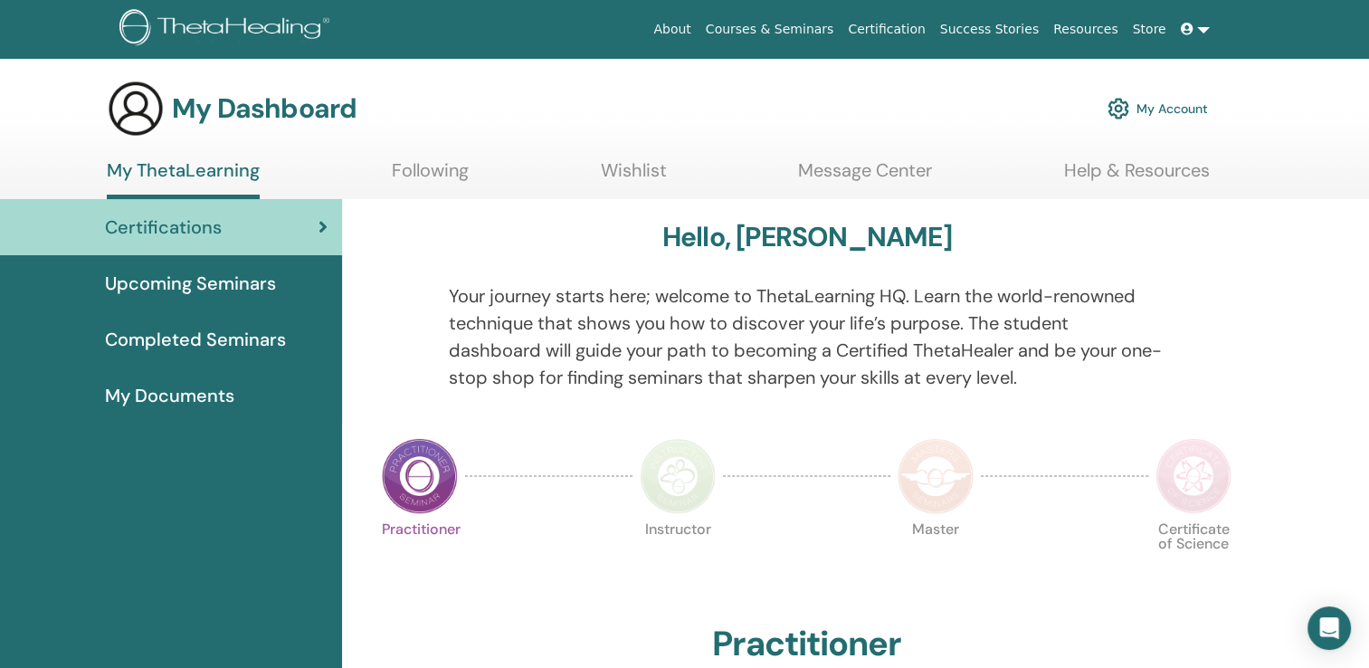
click at [820, 248] on h3 "Hello, Yee Mei" at bounding box center [808, 237] width 290 height 33
click at [428, 471] on img at bounding box center [420, 476] width 76 height 76
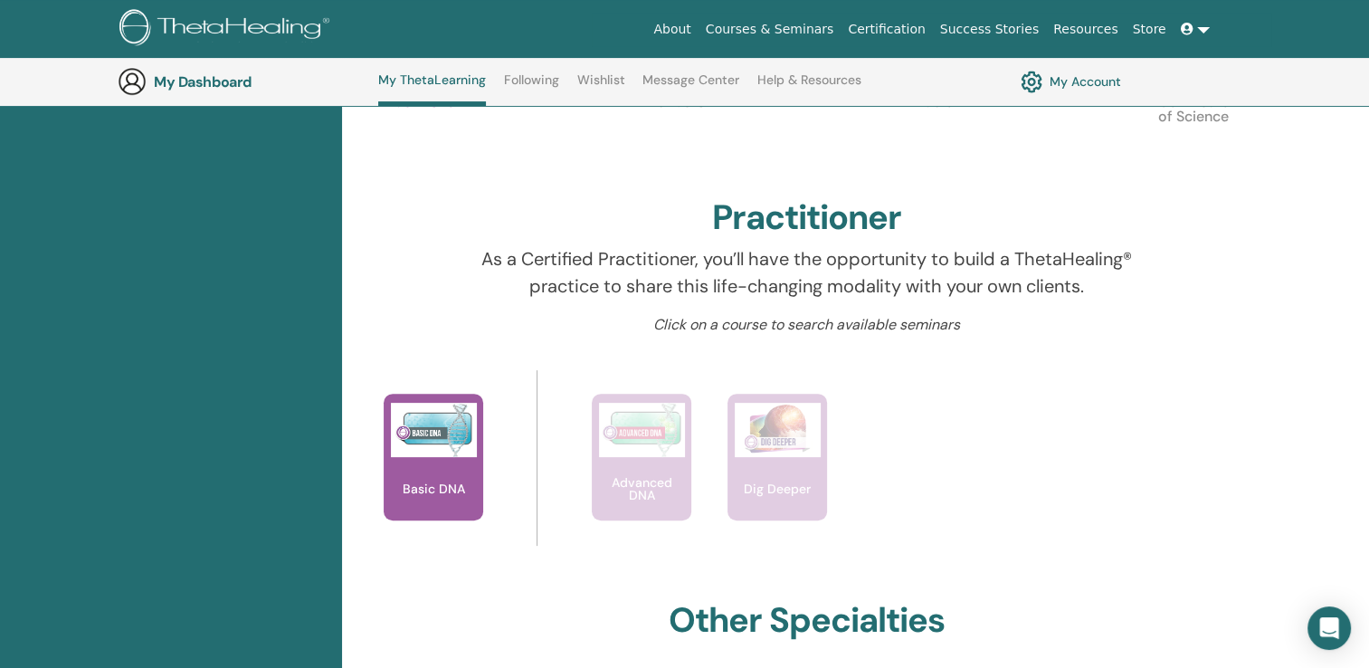
scroll to position [500, 0]
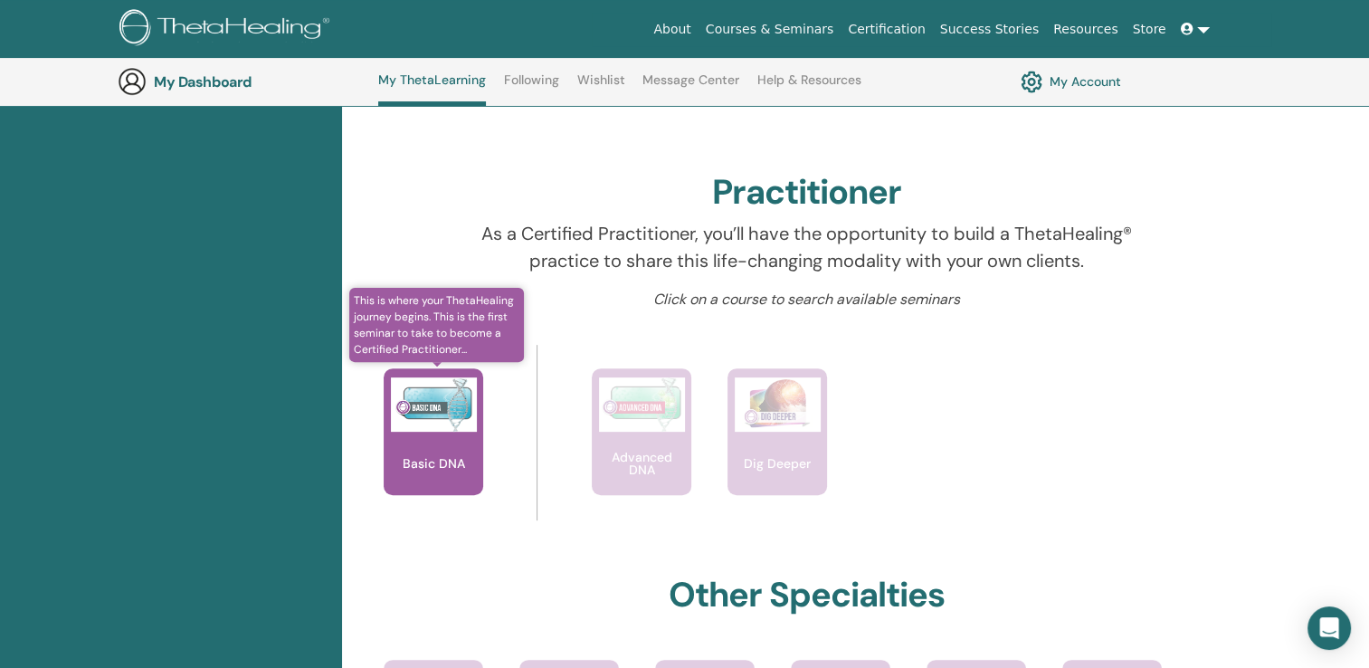
click at [437, 440] on div "Basic DNA" at bounding box center [434, 431] width 100 height 127
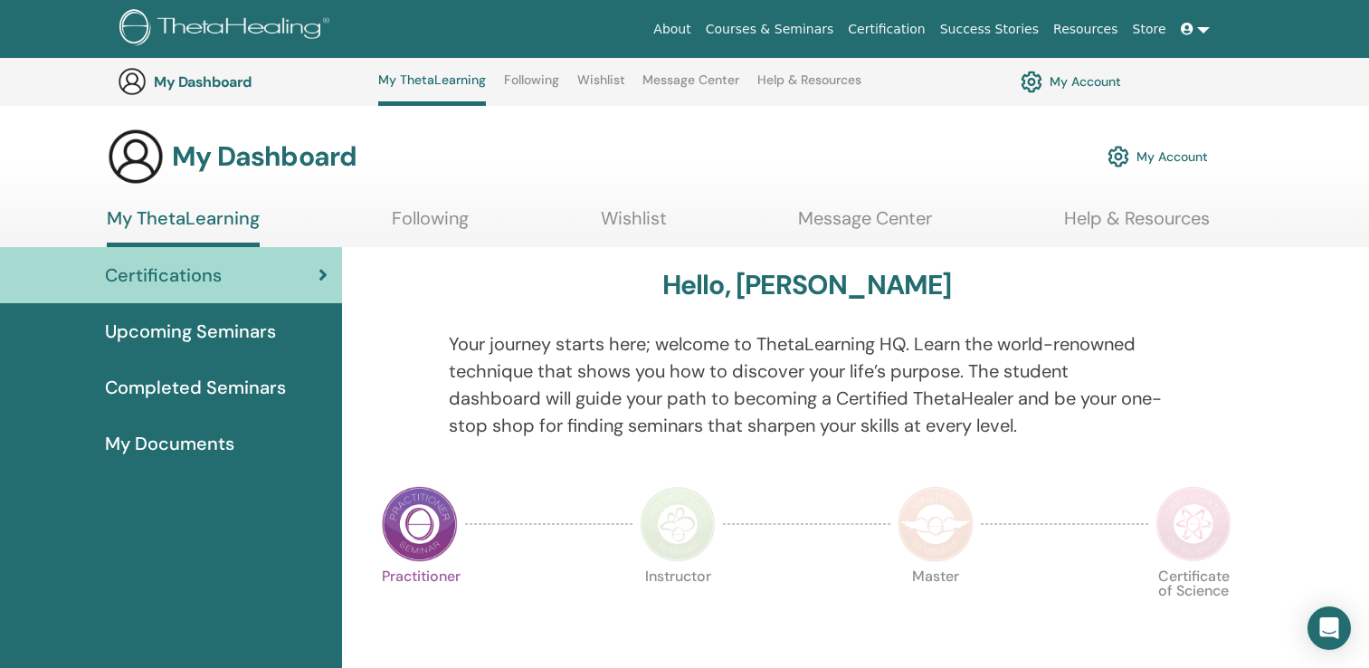
scroll to position [500, 0]
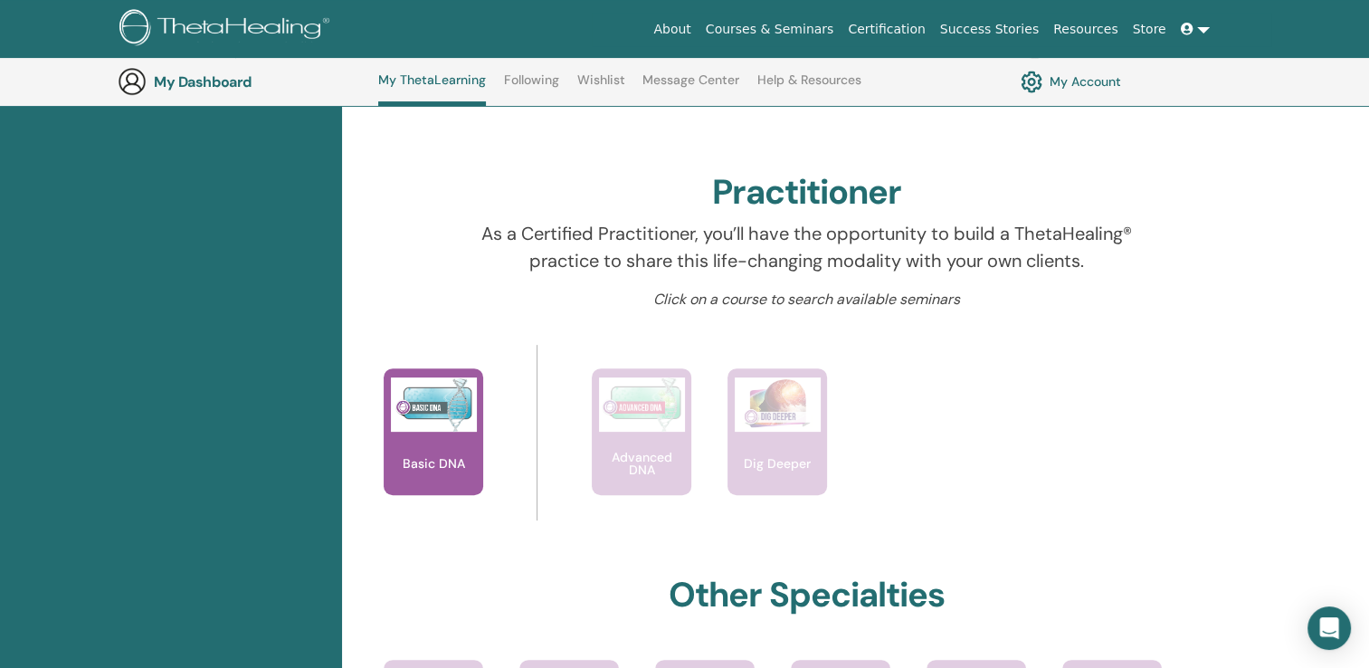
click at [536, 81] on link "Following" at bounding box center [531, 86] width 55 height 29
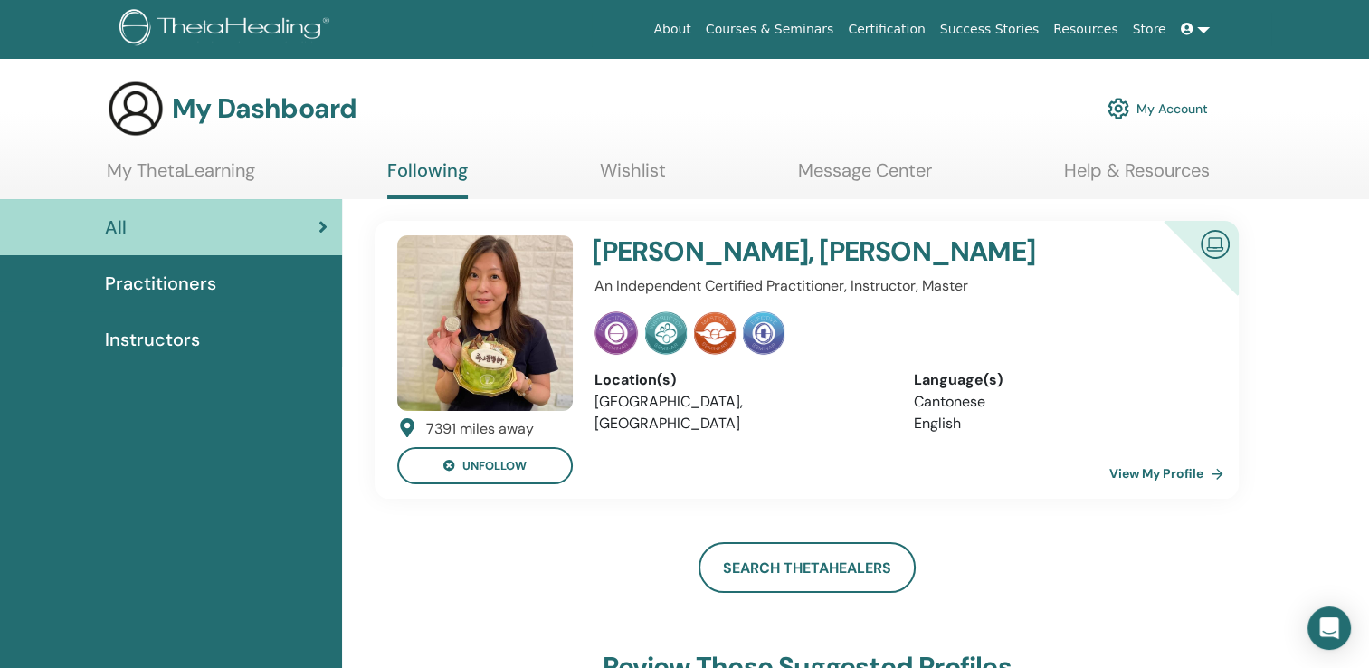
click at [1171, 469] on link "View My Profile" at bounding box center [1170, 473] width 121 height 36
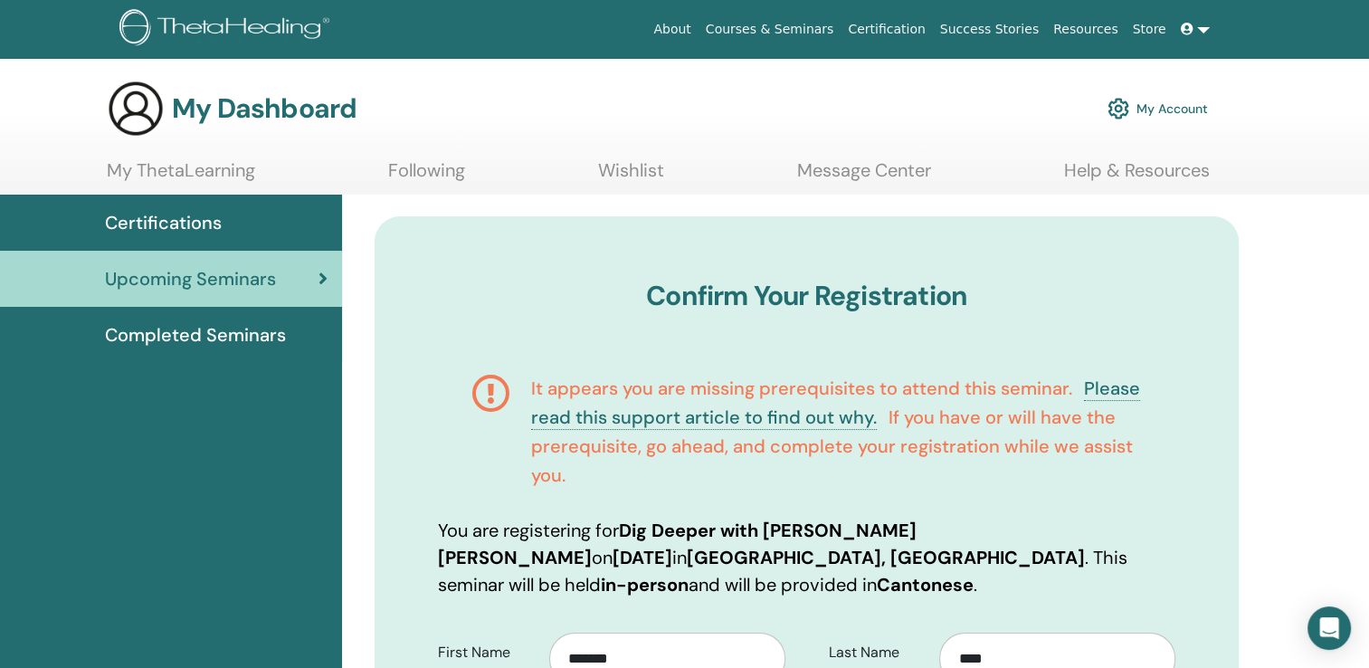
click at [202, 332] on span "Completed Seminars" at bounding box center [195, 334] width 181 height 27
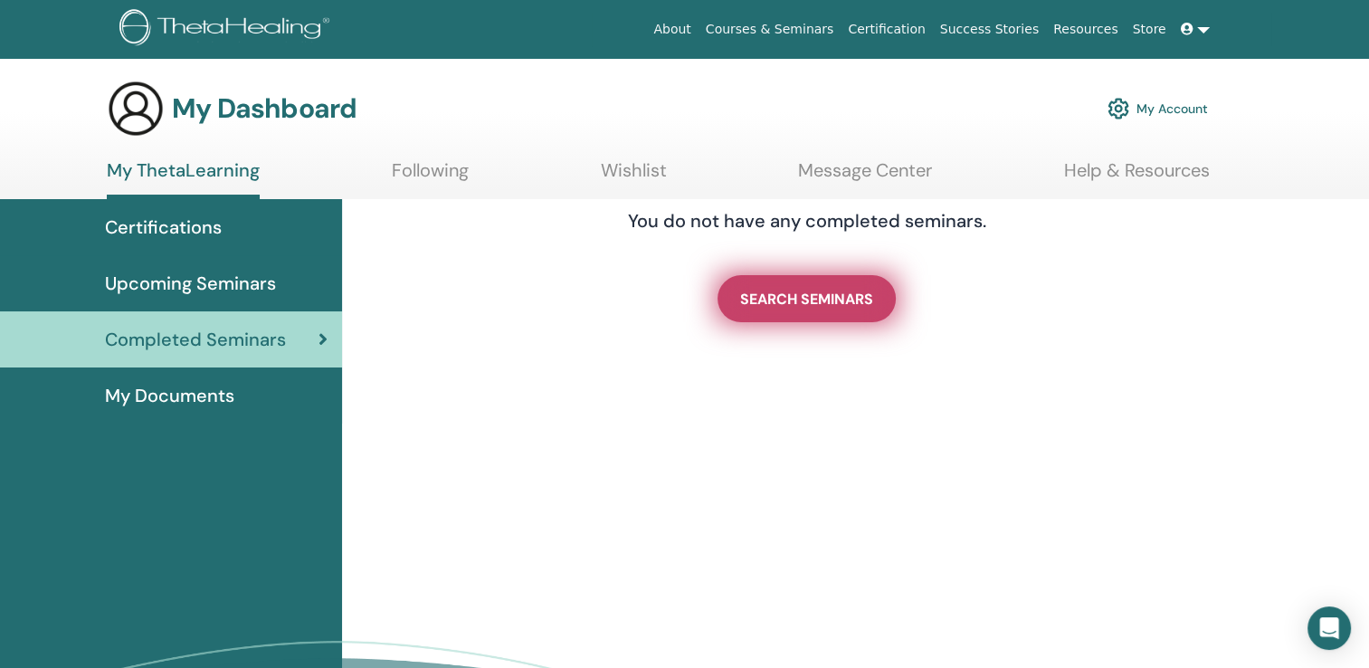
click at [847, 301] on span "SEARCH SEMINARS" at bounding box center [806, 299] width 133 height 19
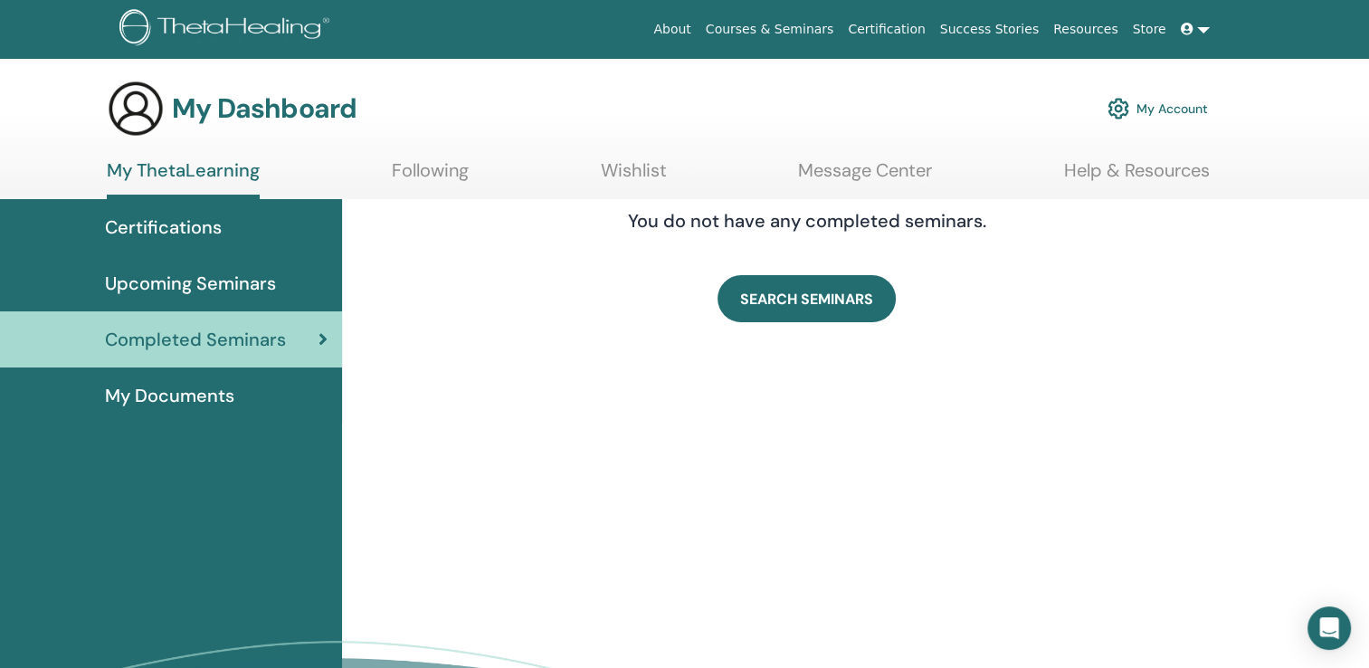
click at [201, 226] on span "Certifications" at bounding box center [163, 227] width 117 height 27
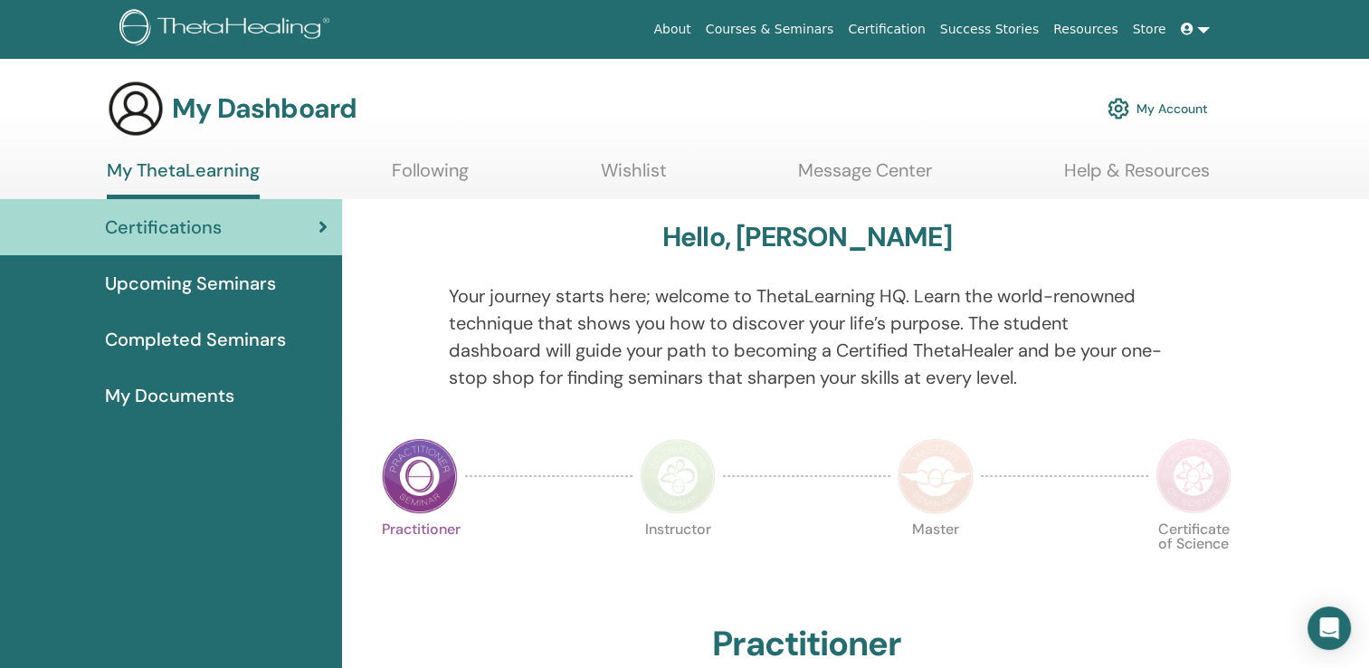
click at [436, 473] on img at bounding box center [420, 476] width 76 height 76
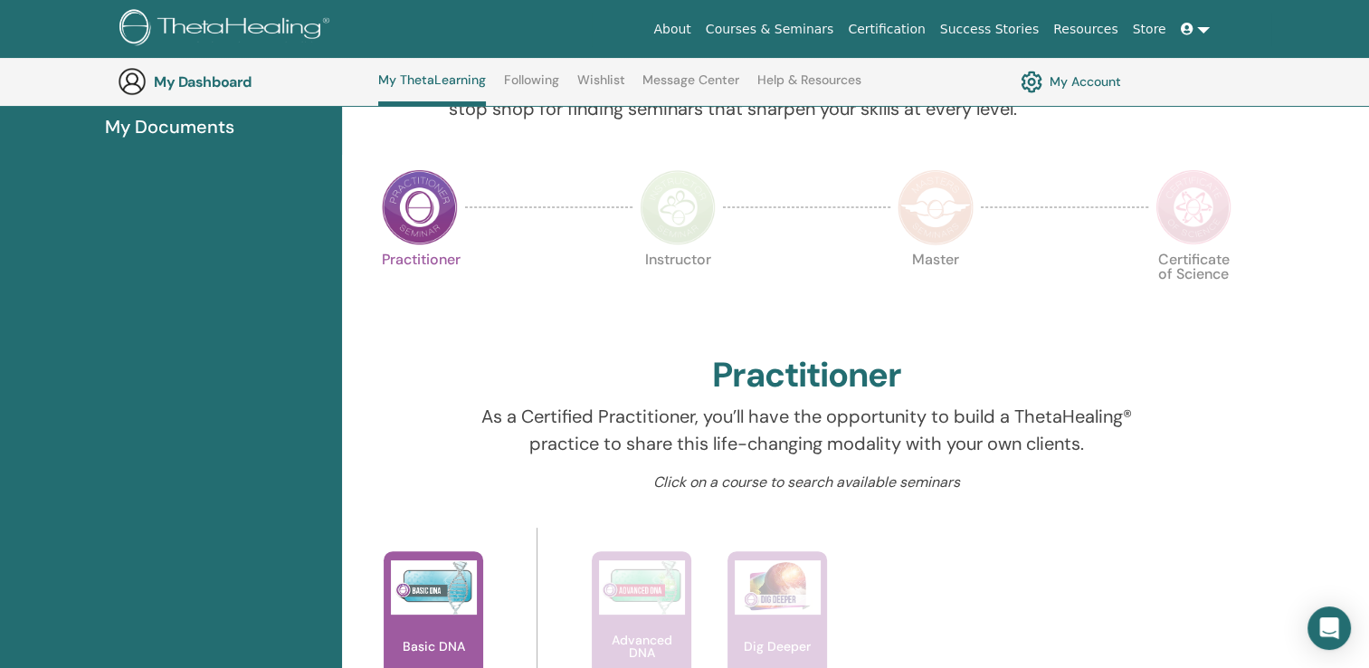
scroll to position [409, 0]
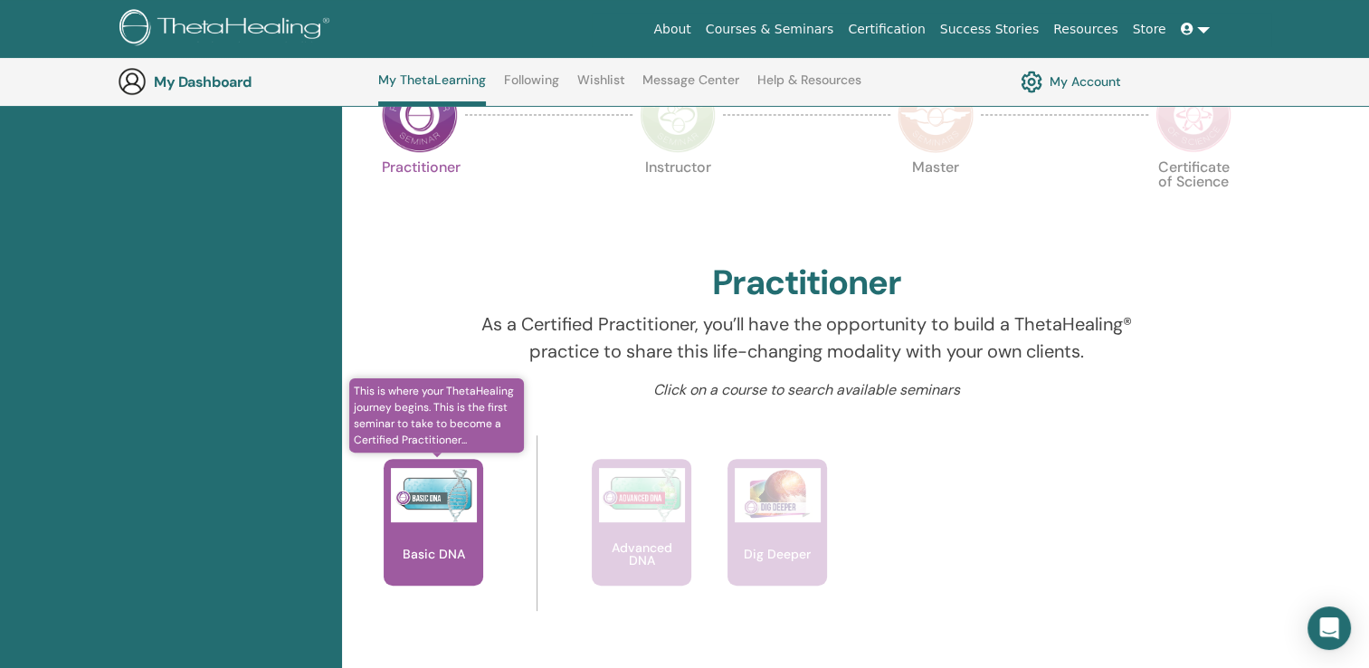
click at [444, 523] on div "Basic DNA" at bounding box center [434, 522] width 100 height 127
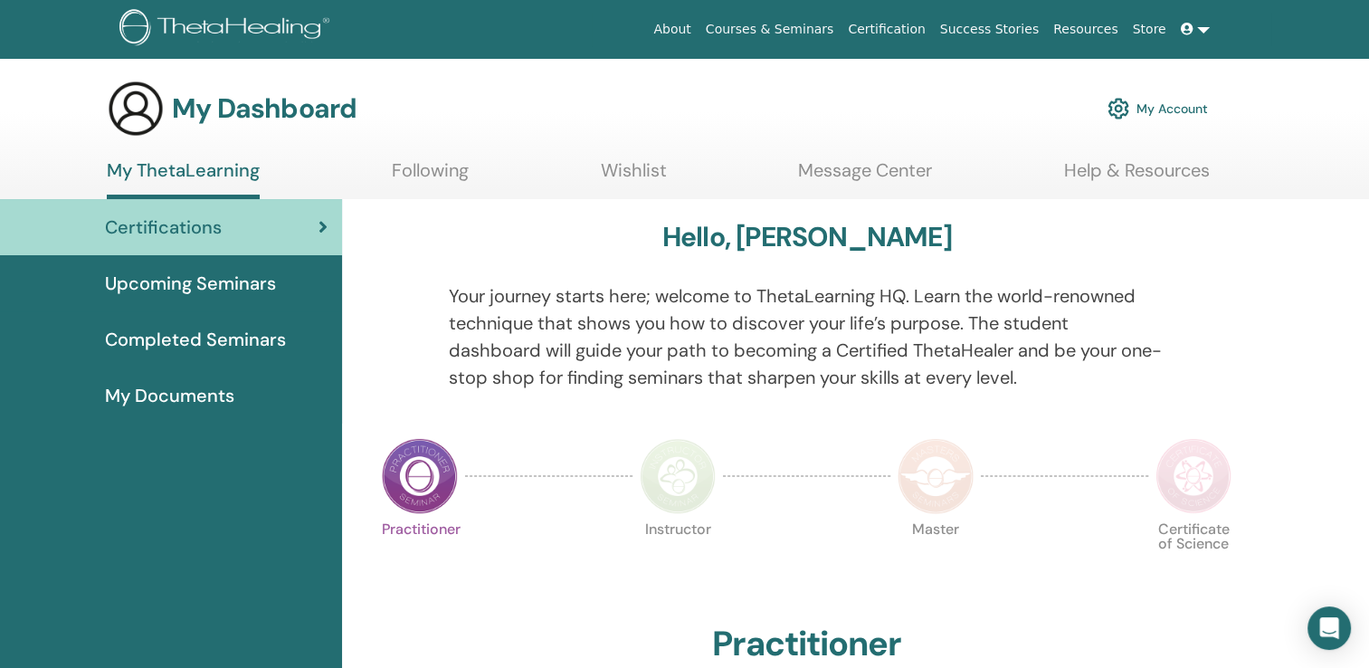
click at [444, 176] on link "Following" at bounding box center [430, 176] width 77 height 35
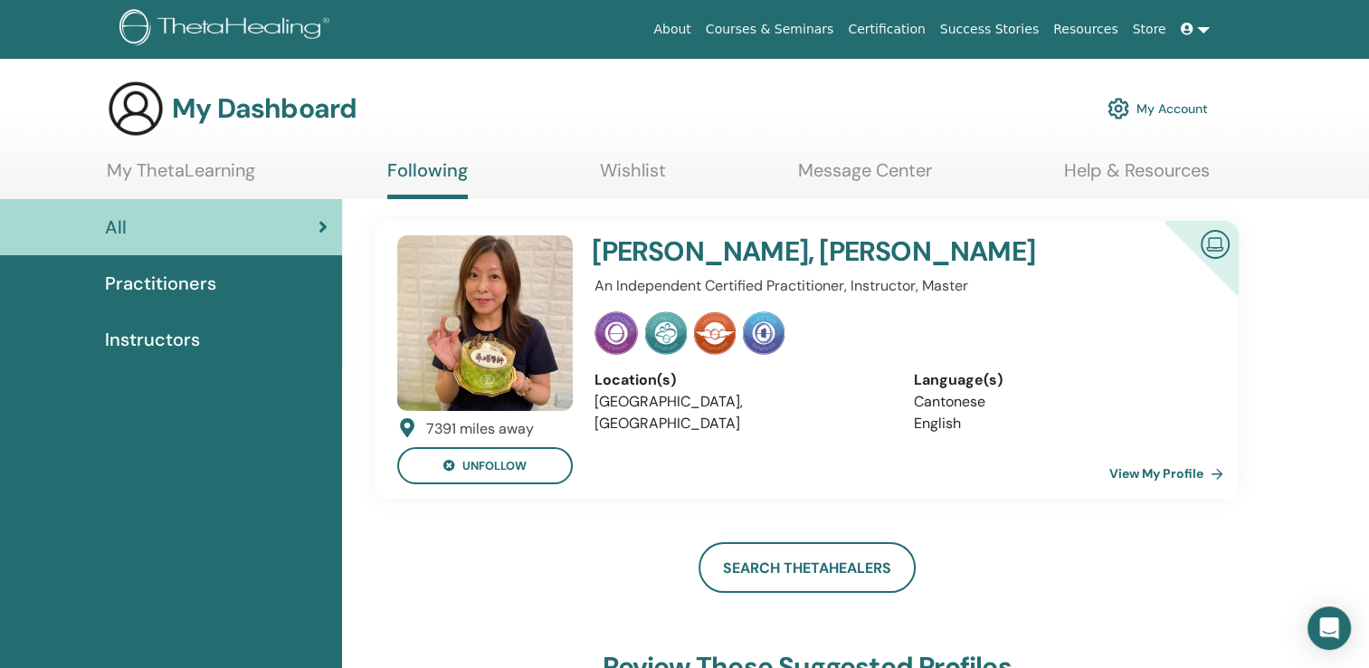
click at [1177, 472] on link "View My Profile" at bounding box center [1170, 473] width 121 height 36
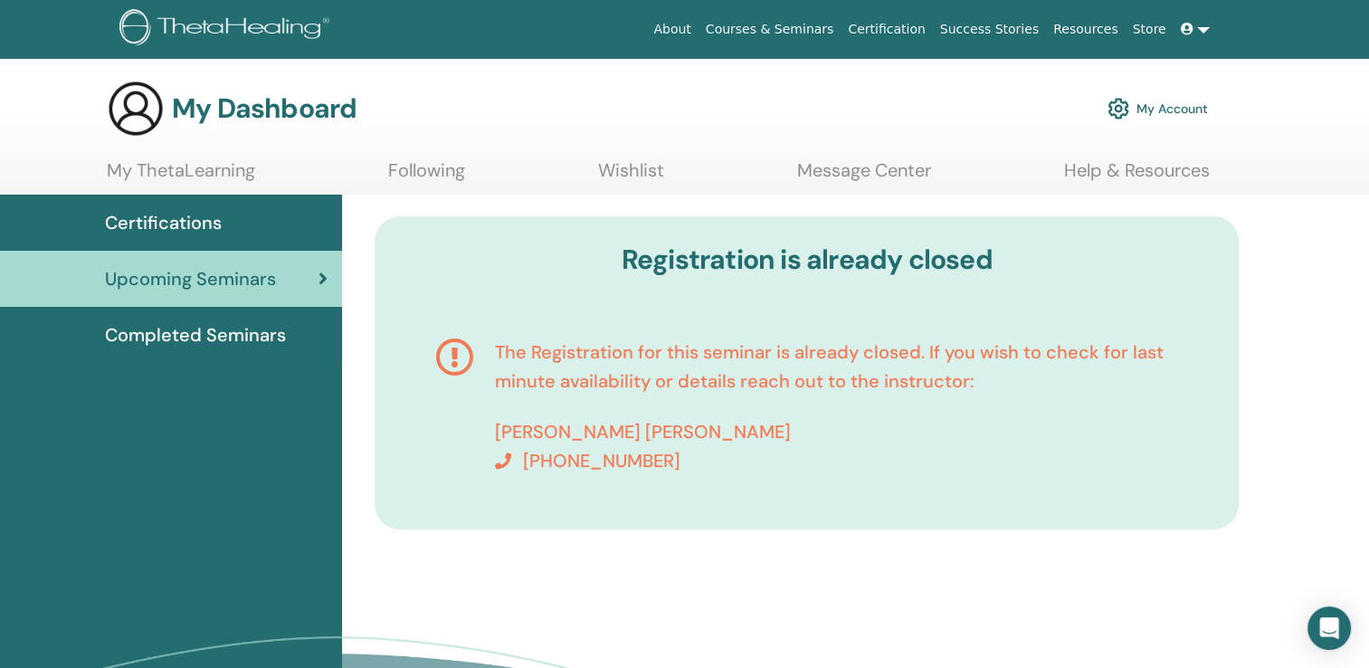
click at [191, 219] on span "Certifications" at bounding box center [163, 222] width 117 height 27
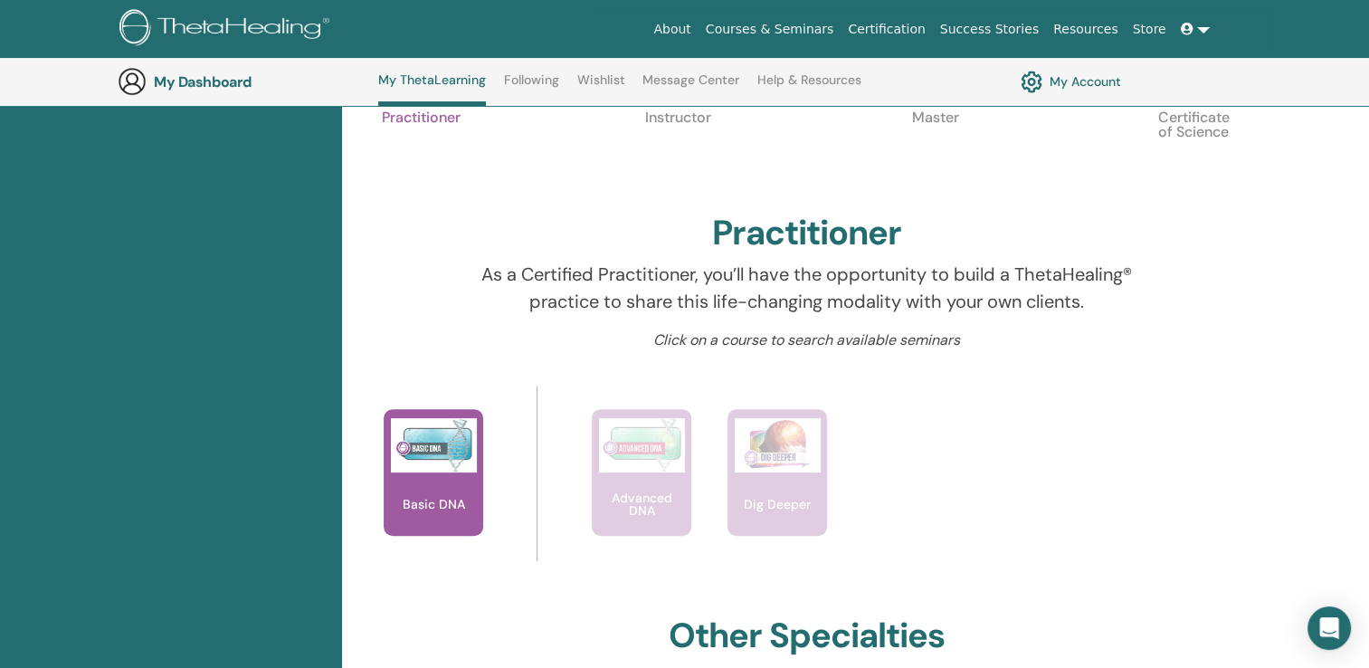
scroll to position [409, 0]
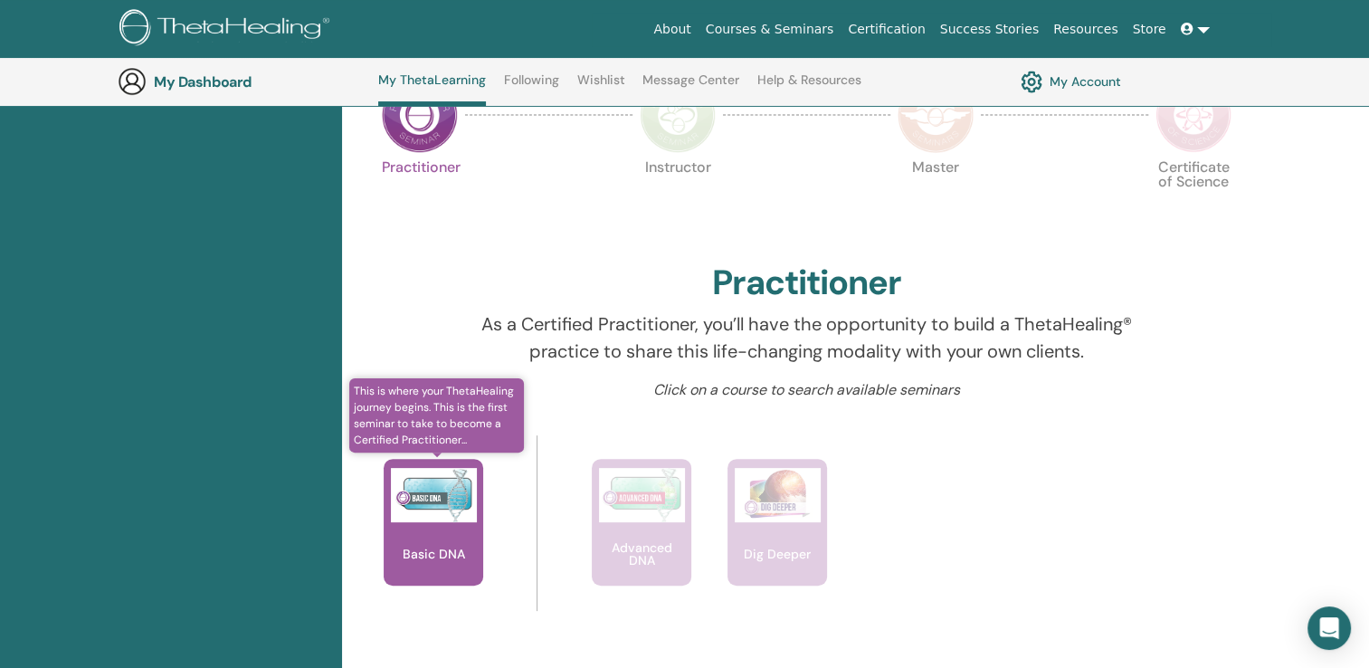
click at [427, 521] on div "Basic DNA" at bounding box center [434, 522] width 100 height 127
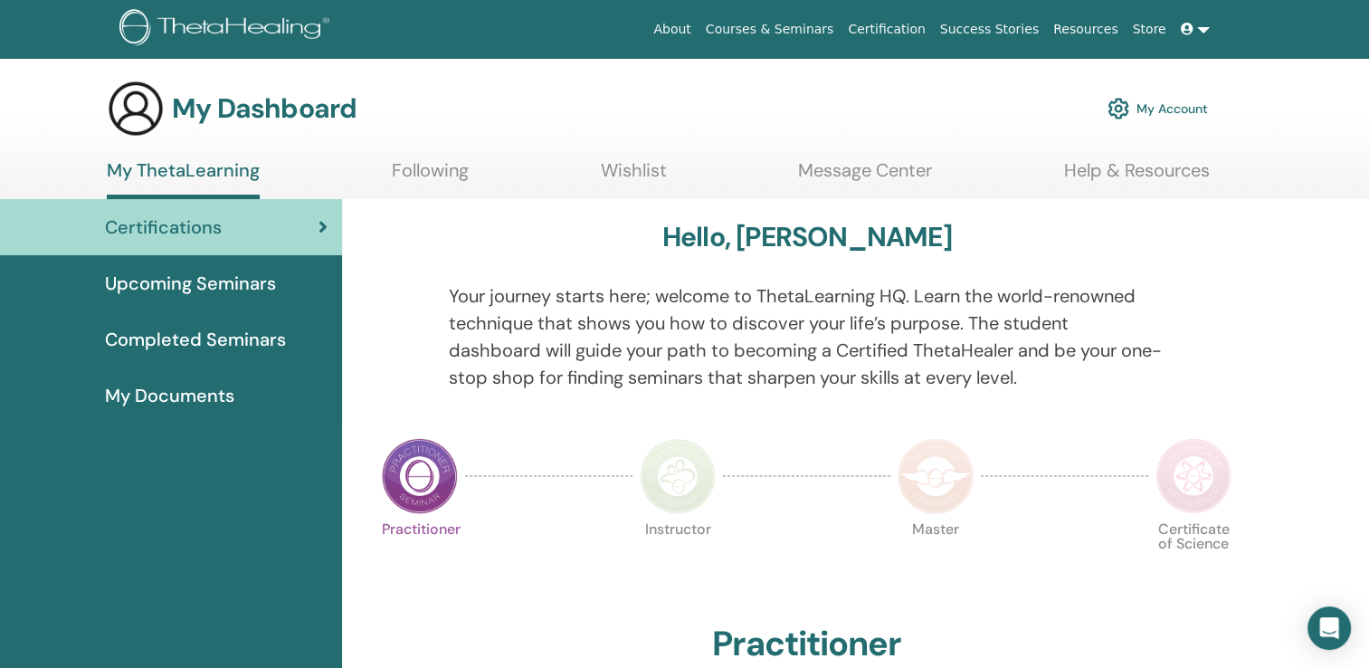
click at [423, 167] on link "Following" at bounding box center [430, 176] width 77 height 35
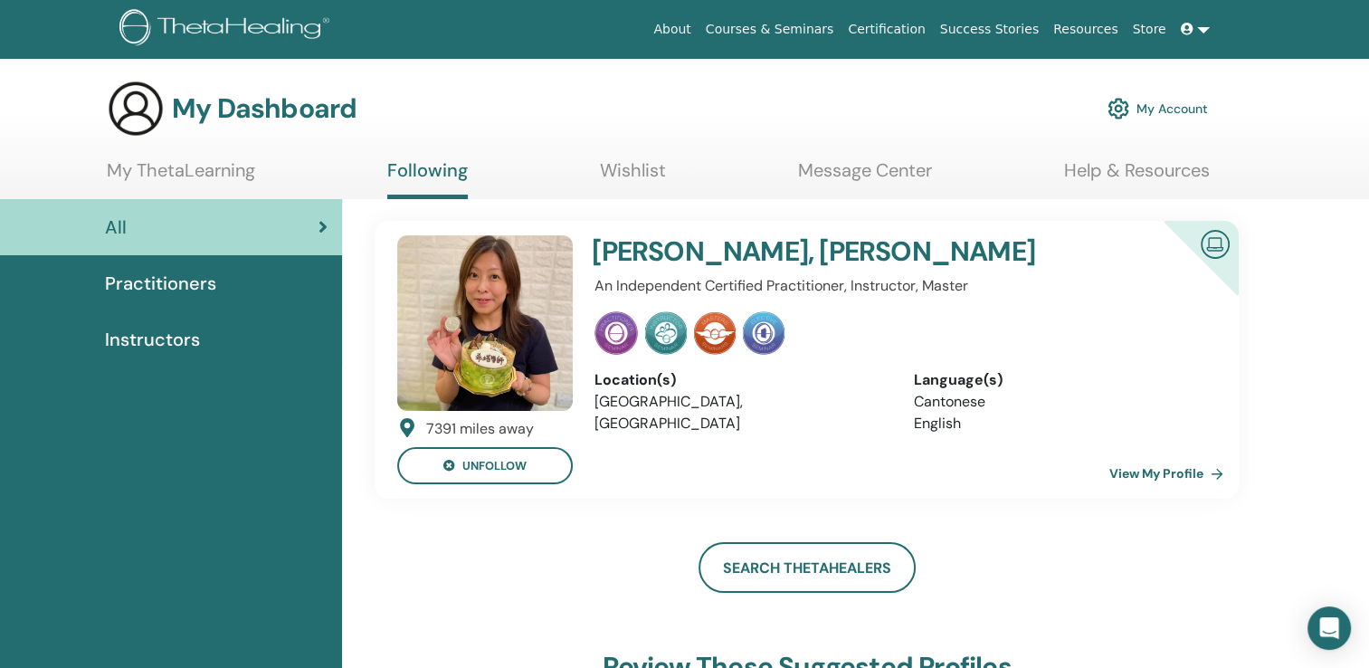
click at [650, 168] on link "Wishlist" at bounding box center [633, 176] width 66 height 35
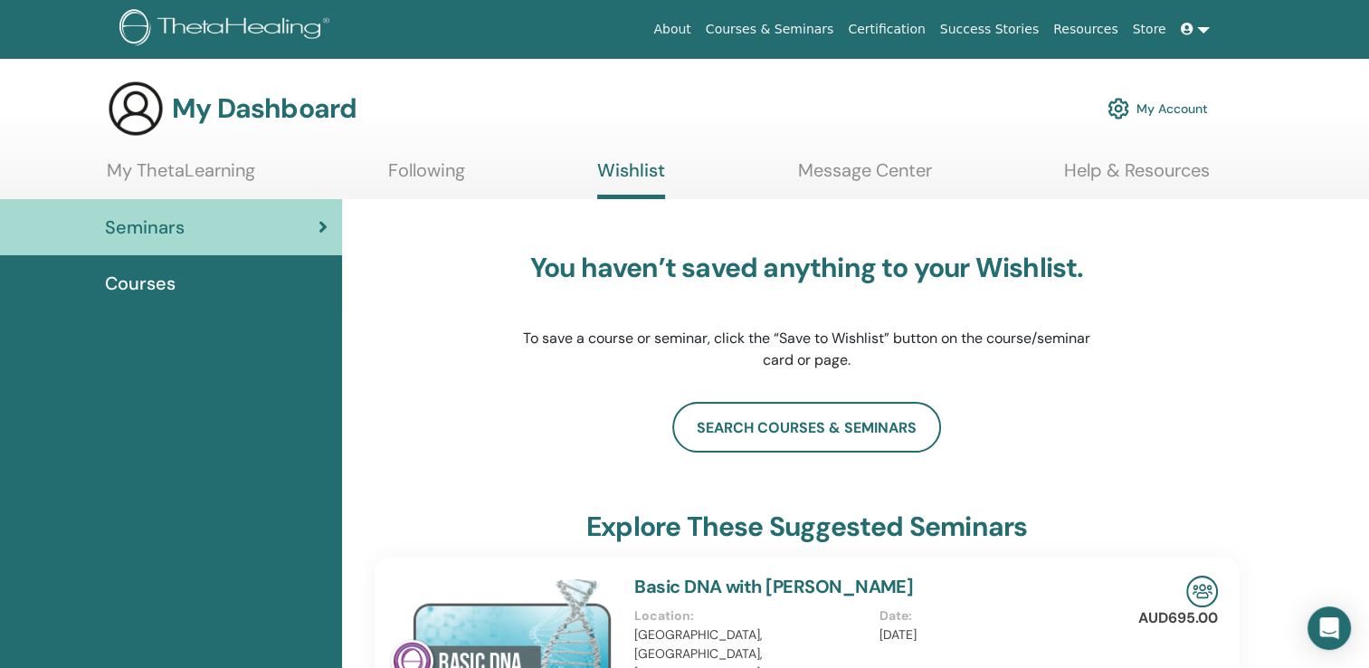
click at [887, 172] on link "Message Center" at bounding box center [865, 176] width 134 height 35
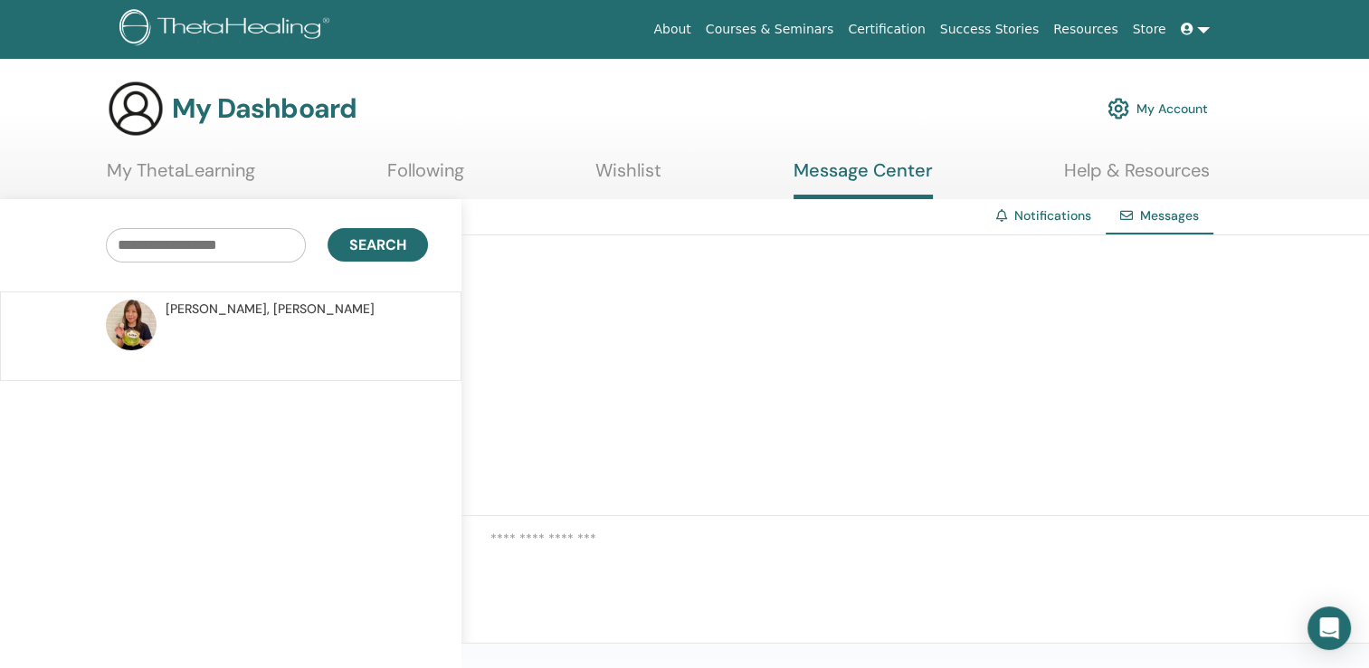
click at [1134, 169] on link "Help & Resources" at bounding box center [1137, 176] width 146 height 35
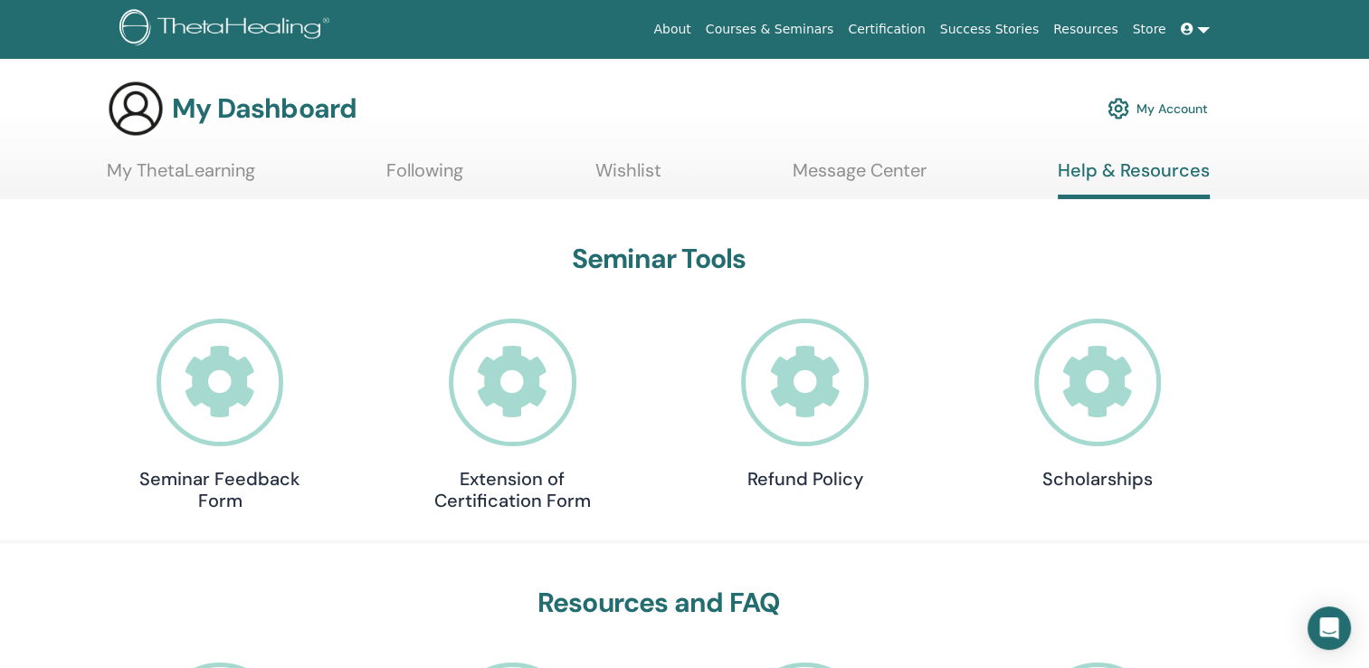
click at [1207, 32] on link at bounding box center [1195, 29] width 43 height 33
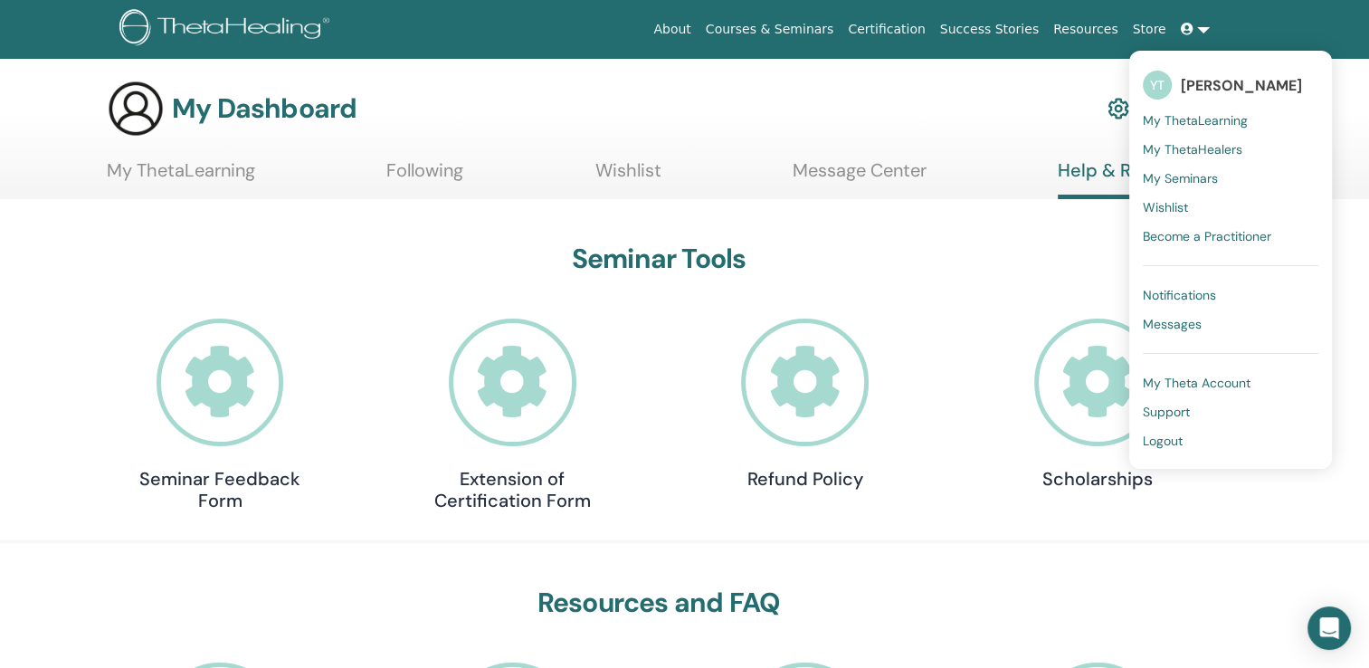
click at [1198, 176] on span "My Seminars" at bounding box center [1180, 178] width 75 height 16
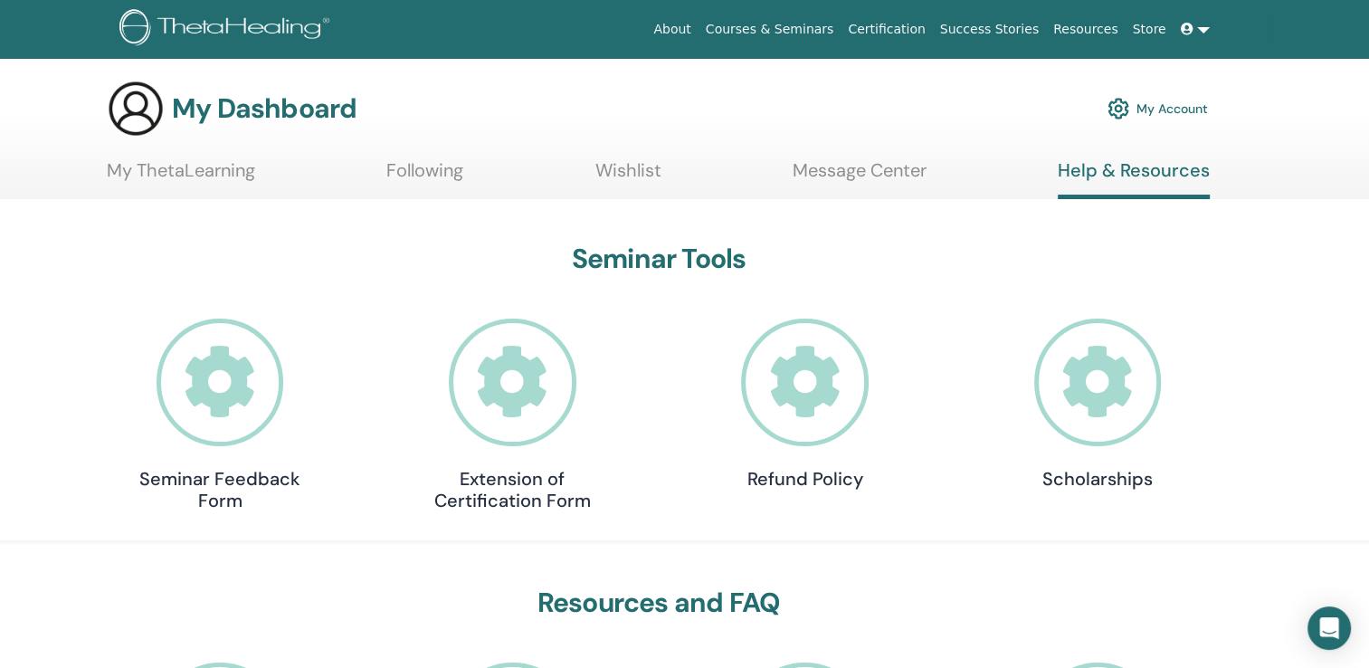
click at [1198, 176] on link "Help & Resources" at bounding box center [1134, 179] width 152 height 40
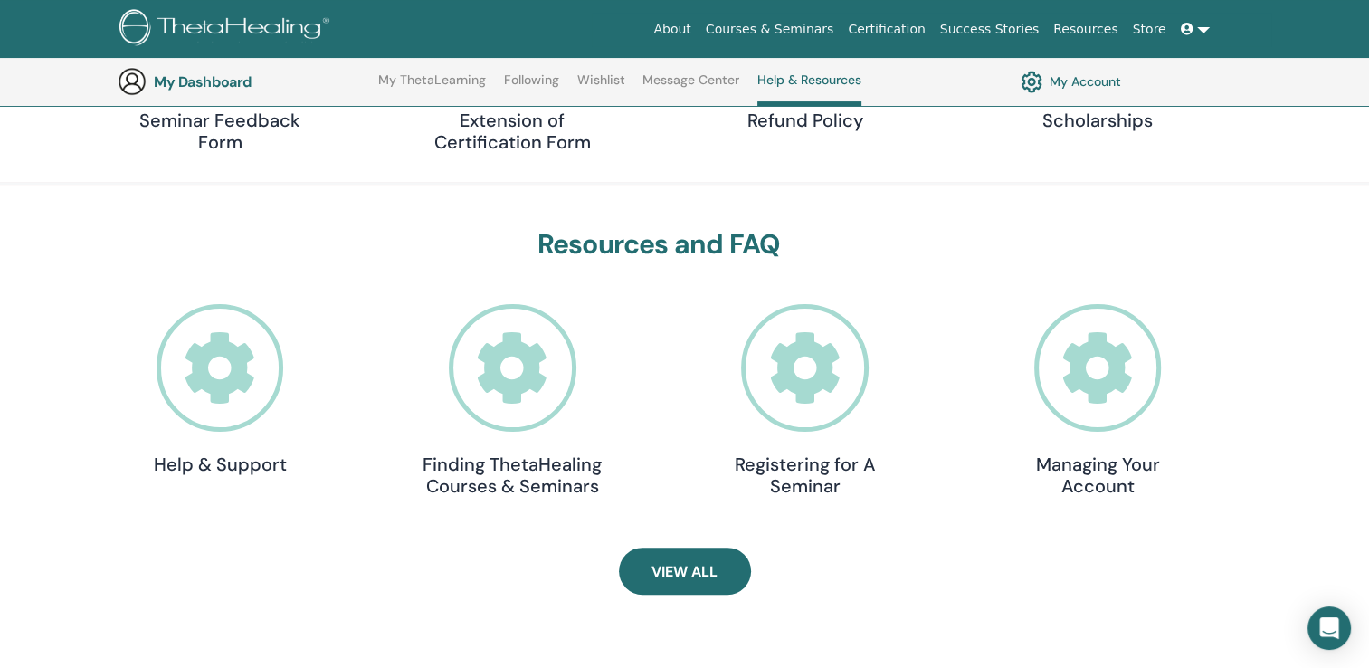
scroll to position [409, 0]
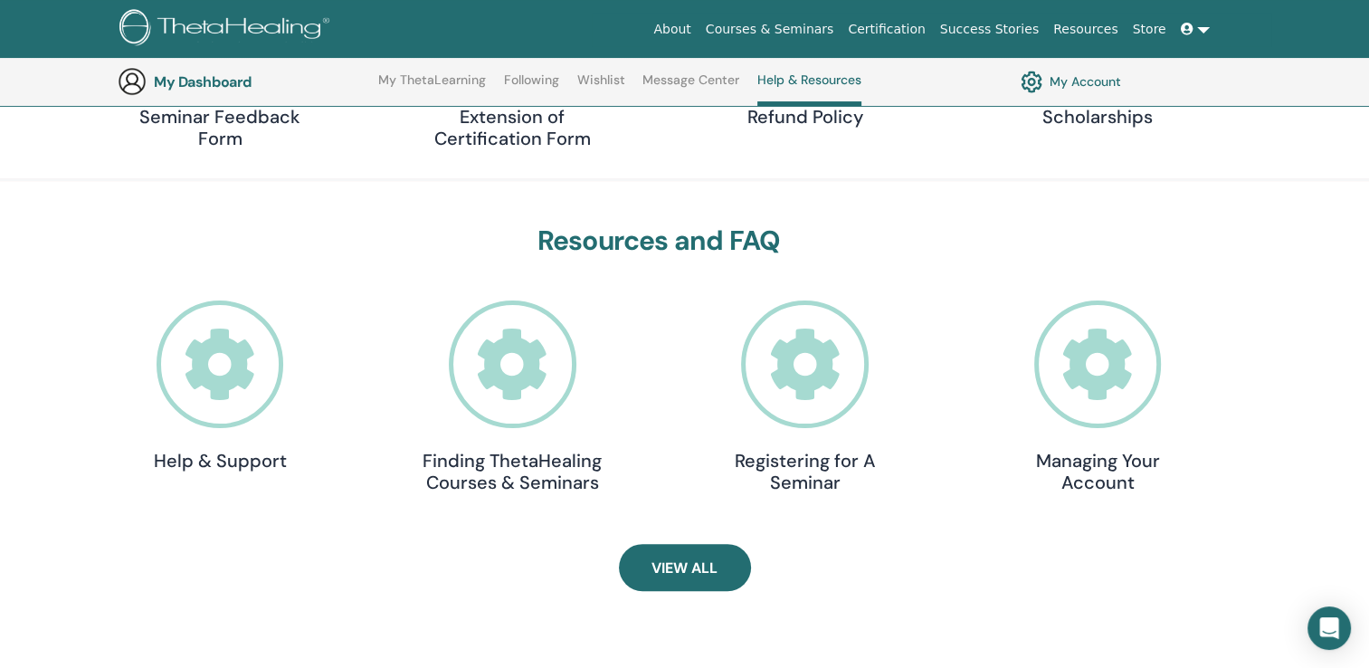
click at [811, 369] on icon at bounding box center [805, 365] width 128 height 128
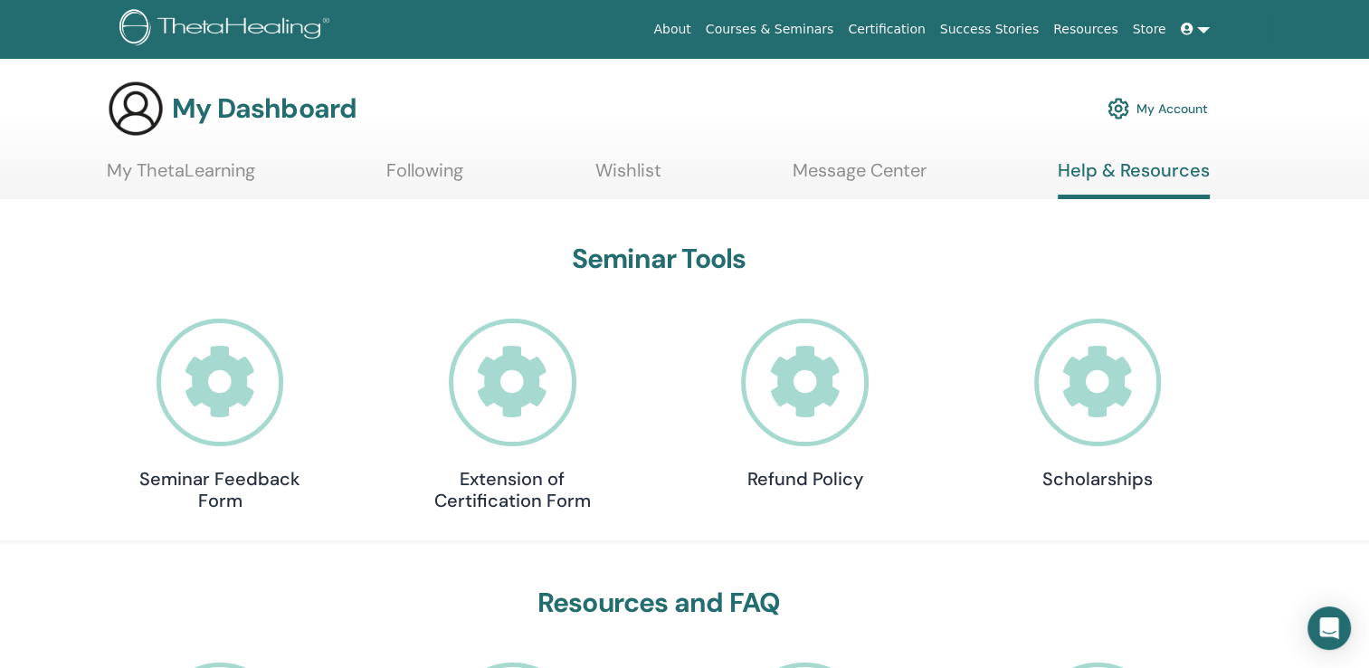
click at [1184, 110] on link "My Account" at bounding box center [1158, 109] width 100 height 40
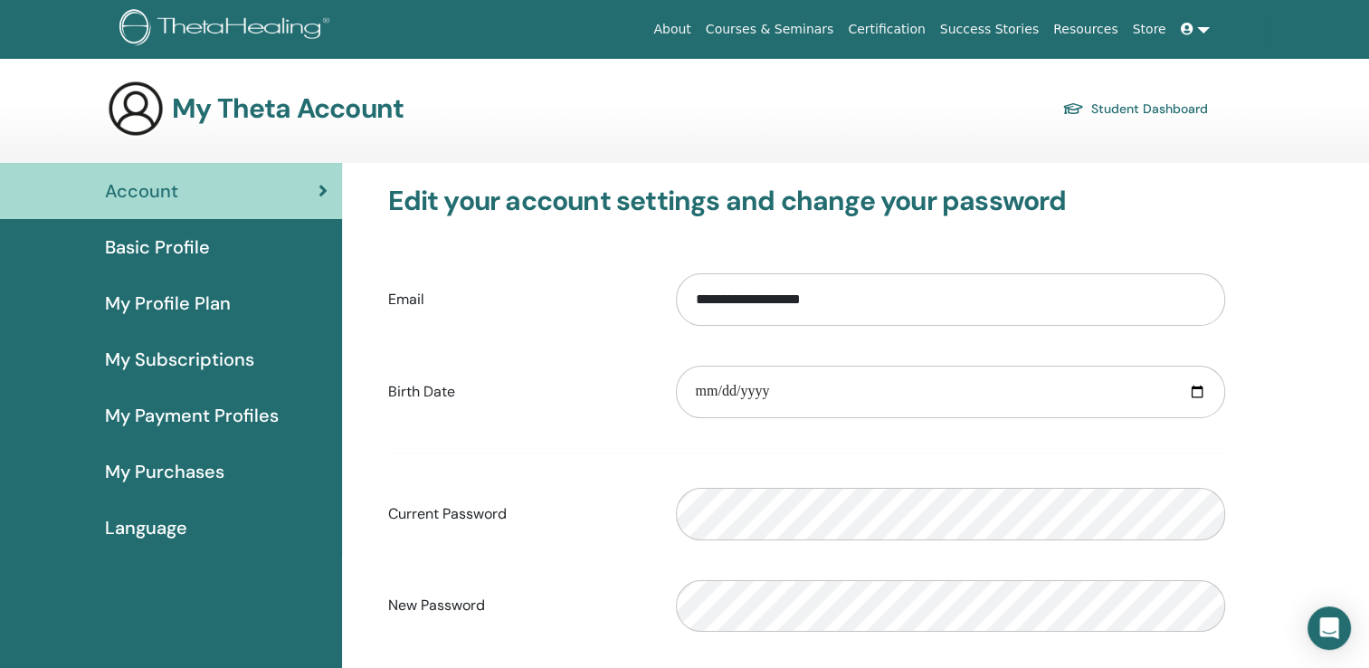
click at [1150, 105] on link "Student Dashboard" at bounding box center [1136, 108] width 146 height 25
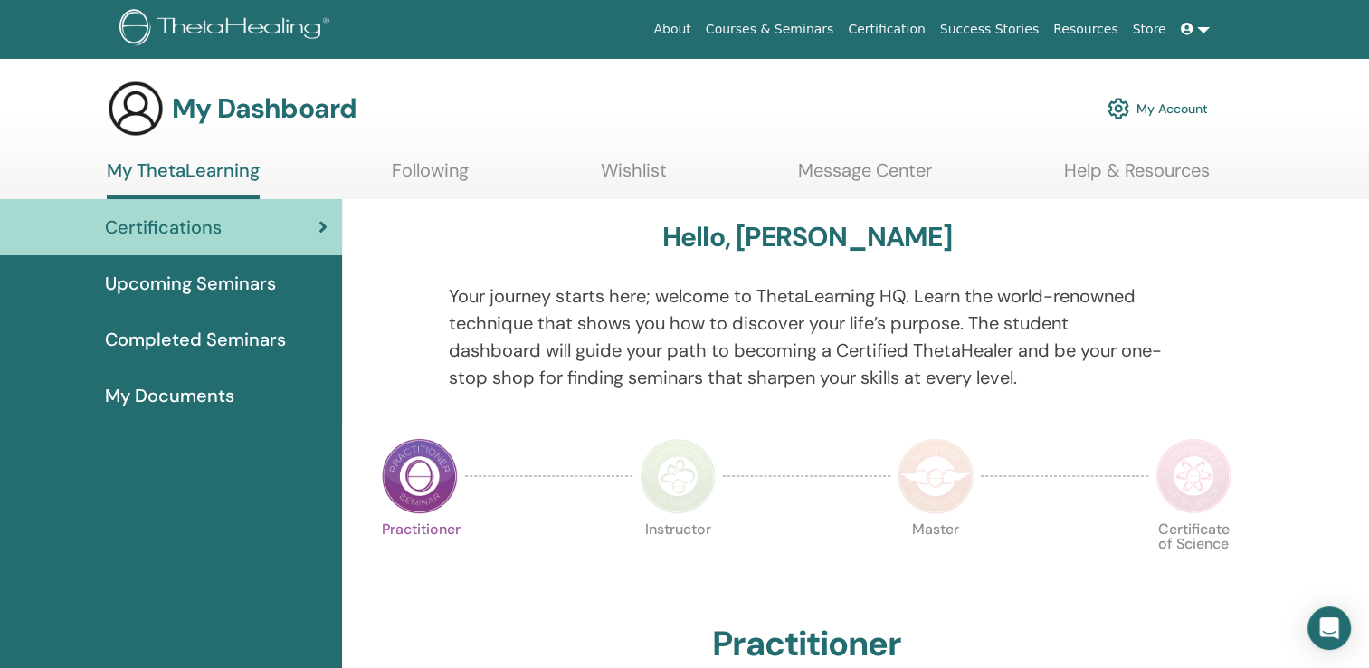
click at [1203, 25] on link at bounding box center [1195, 29] width 43 height 33
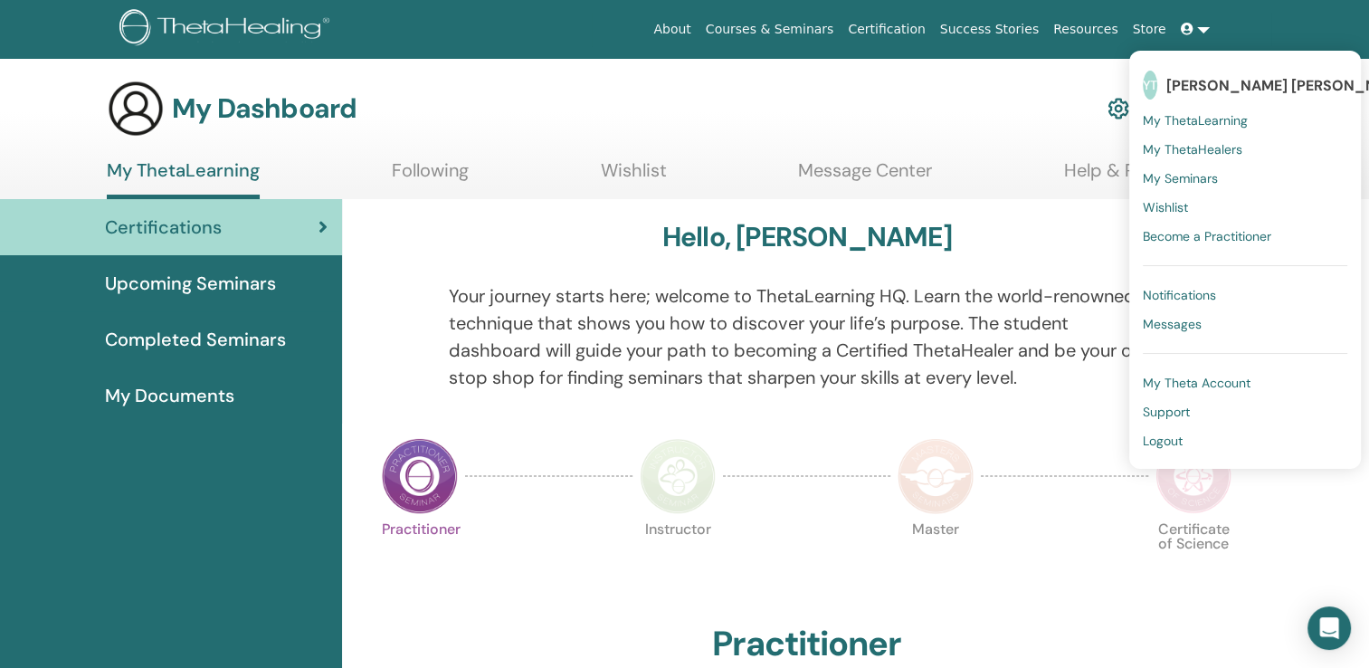
click at [1180, 439] on span "Logout" at bounding box center [1163, 441] width 40 height 16
